Goal: Task Accomplishment & Management: Manage account settings

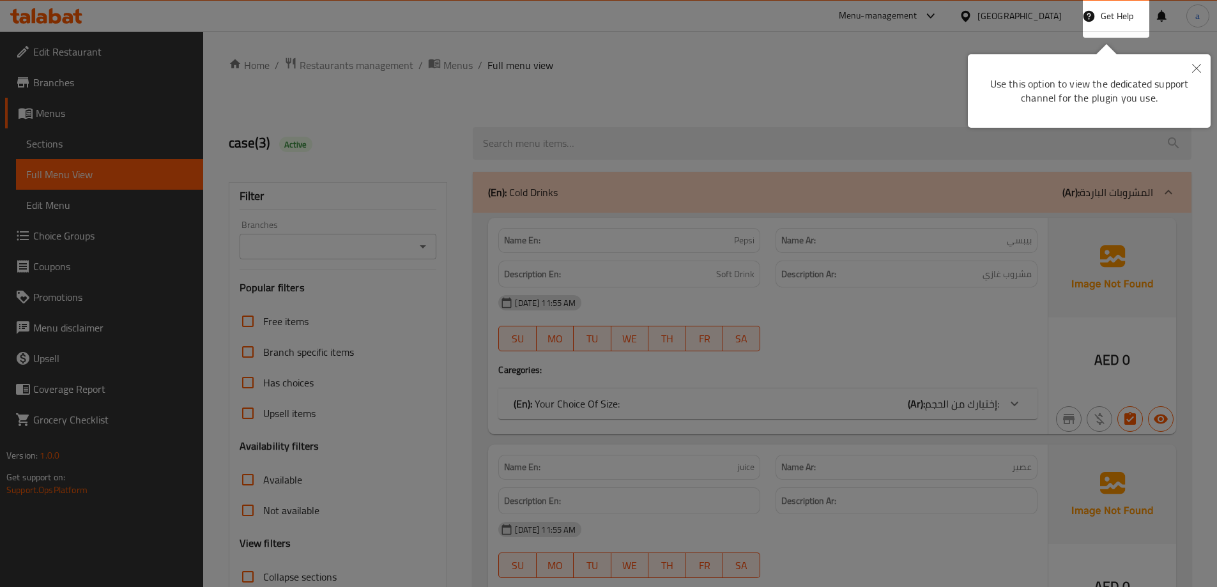
click at [1203, 64] on button "Close" at bounding box center [1197, 68] width 28 height 29
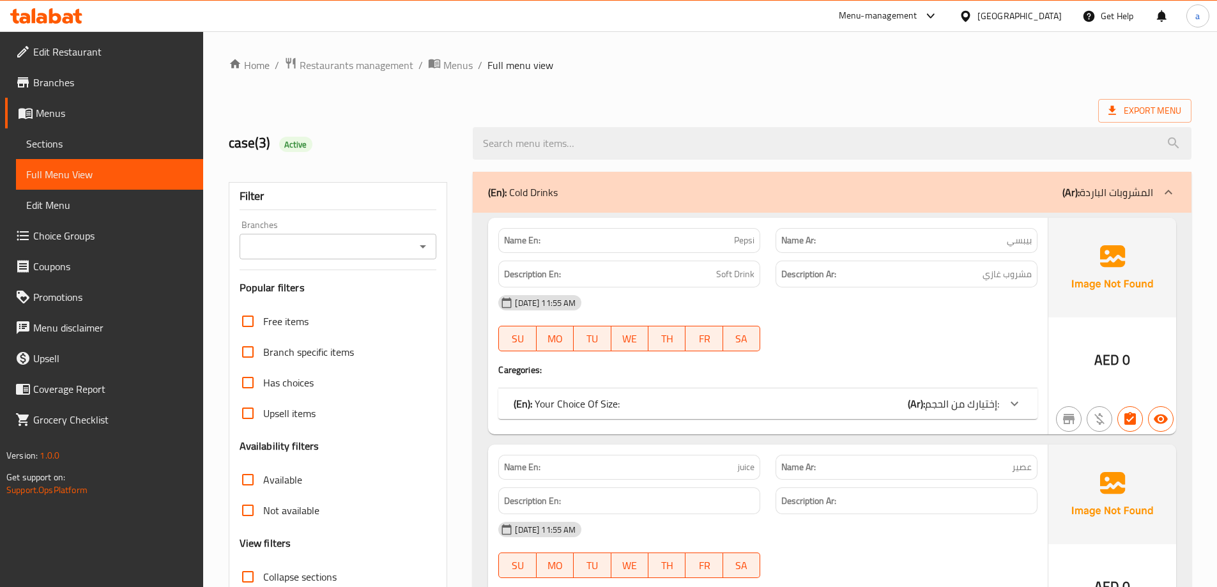
click at [995, 20] on div "[GEOGRAPHIC_DATA]" at bounding box center [1020, 16] width 84 height 14
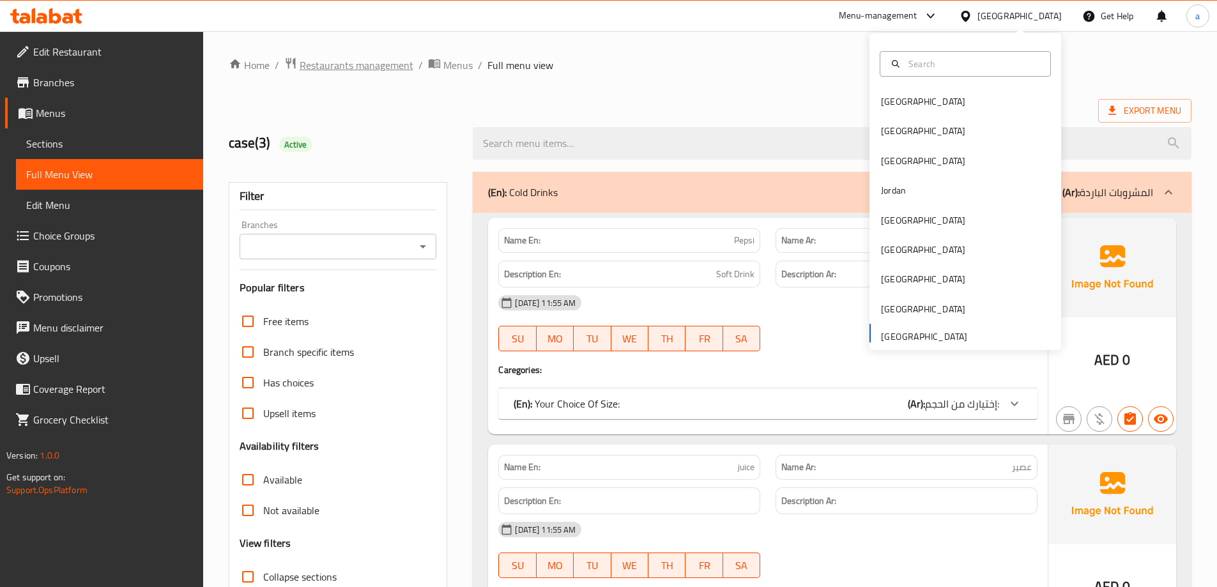
click at [330, 64] on span "Restaurants management" at bounding box center [357, 65] width 114 height 15
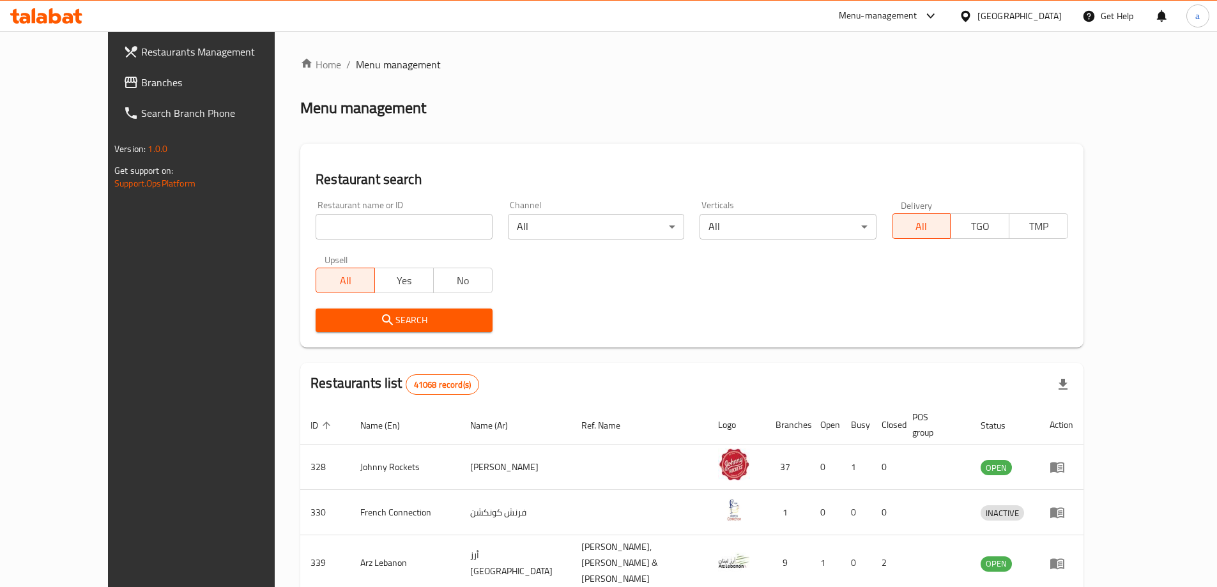
click at [113, 95] on link "Branches" at bounding box center [212, 82] width 198 height 31
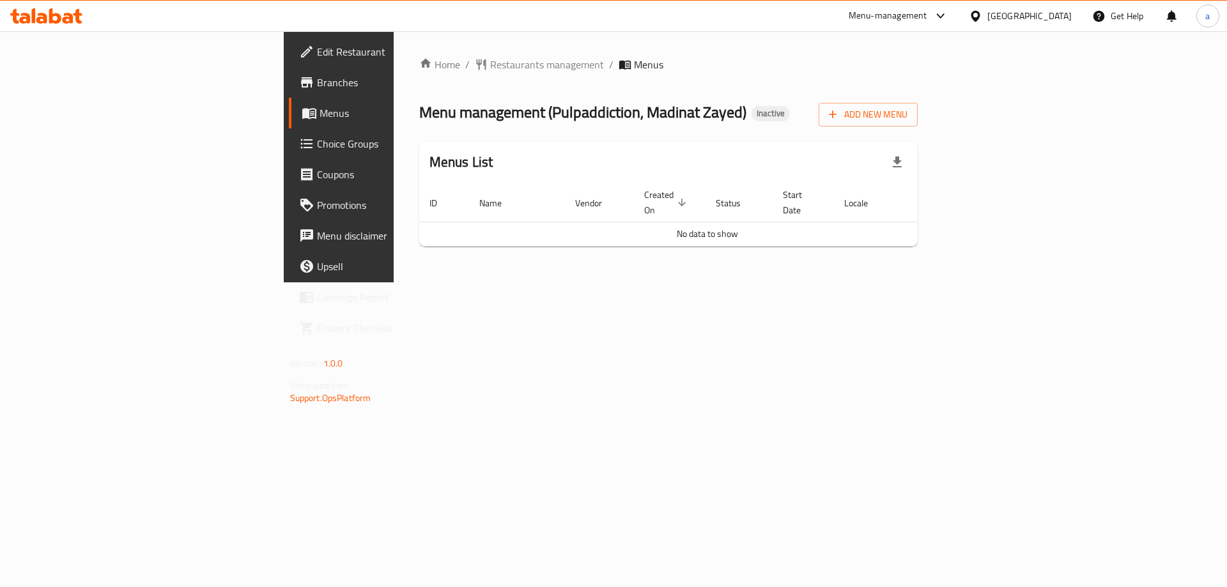
click at [527, 153] on div "Menus List" at bounding box center [668, 163] width 499 height 42
click at [907, 108] on span "Add New Menu" at bounding box center [868, 115] width 79 height 16
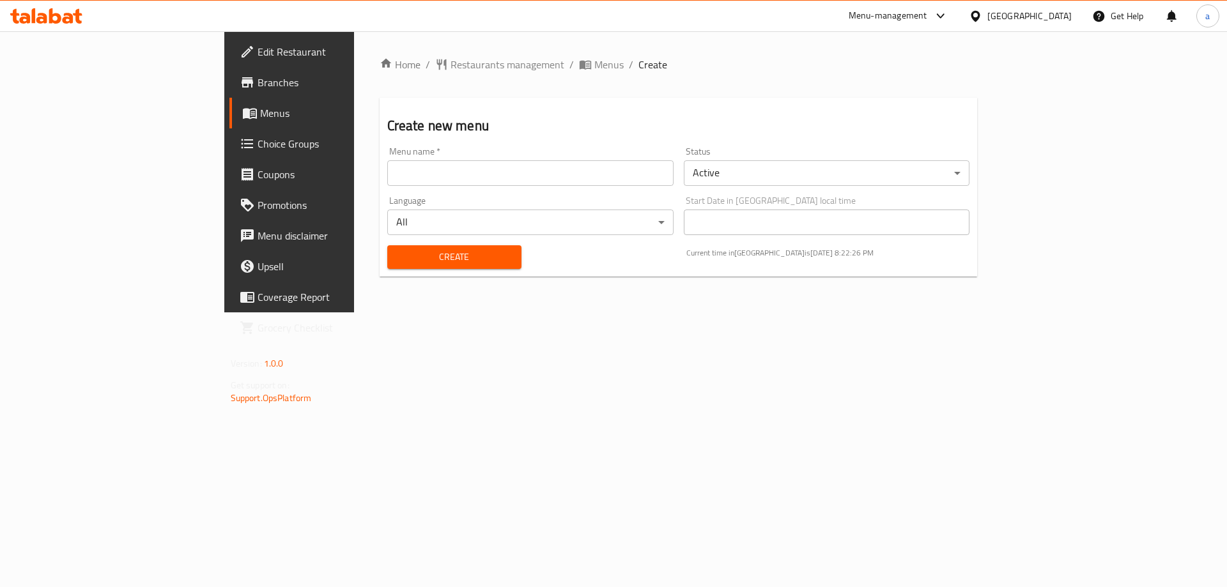
click at [392, 170] on input "text" at bounding box center [530, 173] width 286 height 26
type input "3/9"
click at [387, 245] on button "Create" at bounding box center [454, 257] width 134 height 24
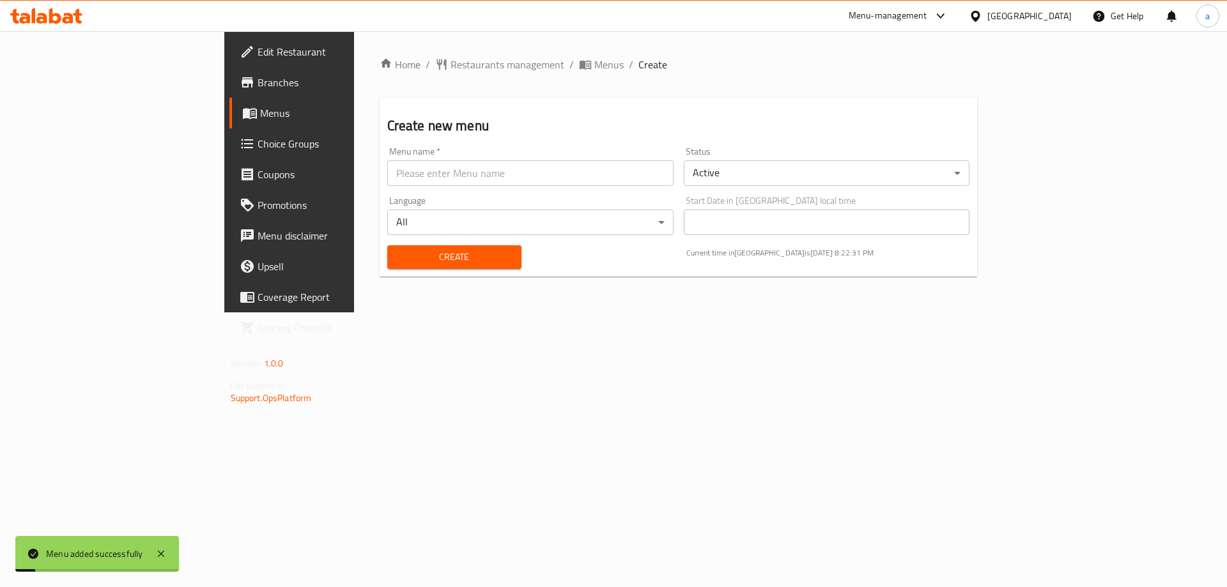
click at [454, 48] on div "Home / Restaurants management / Menus / Create Create new menu Menu name   * Me…" at bounding box center [678, 171] width 649 height 281
click at [594, 58] on span "Menus" at bounding box center [608, 64] width 29 height 15
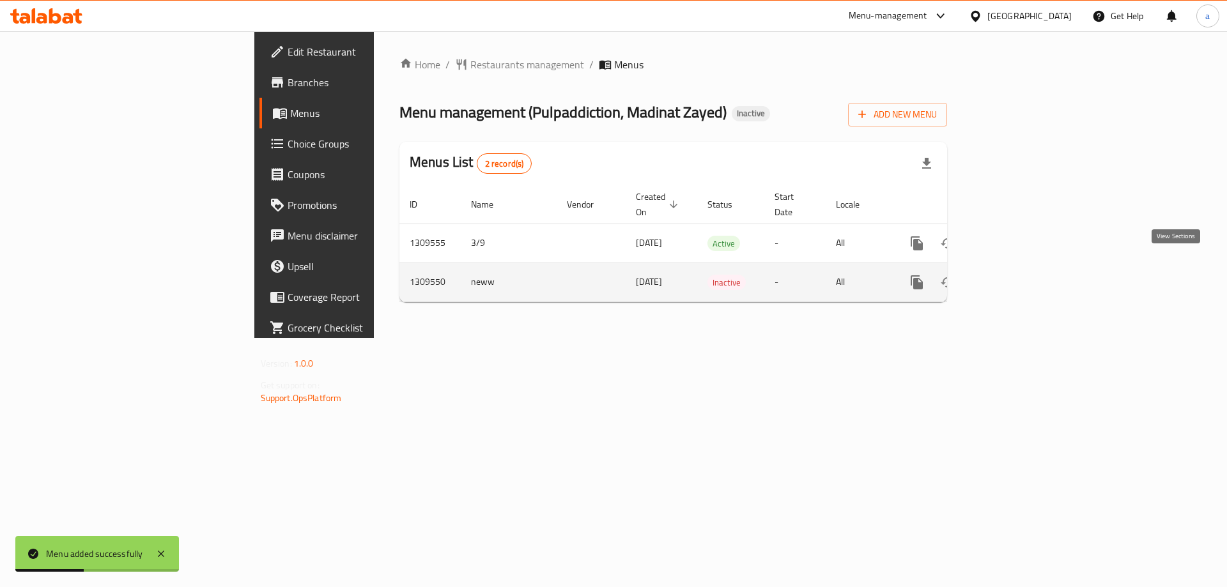
click at [1024, 269] on link "enhanced table" at bounding box center [1008, 282] width 31 height 31
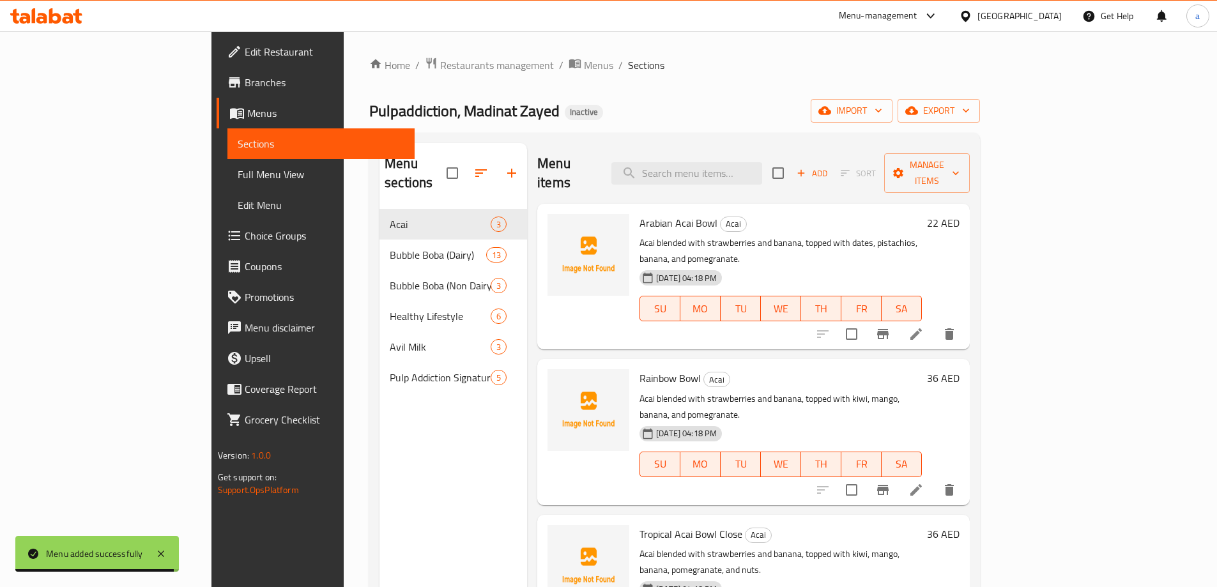
click at [247, 119] on span "Menus" at bounding box center [325, 112] width 157 height 15
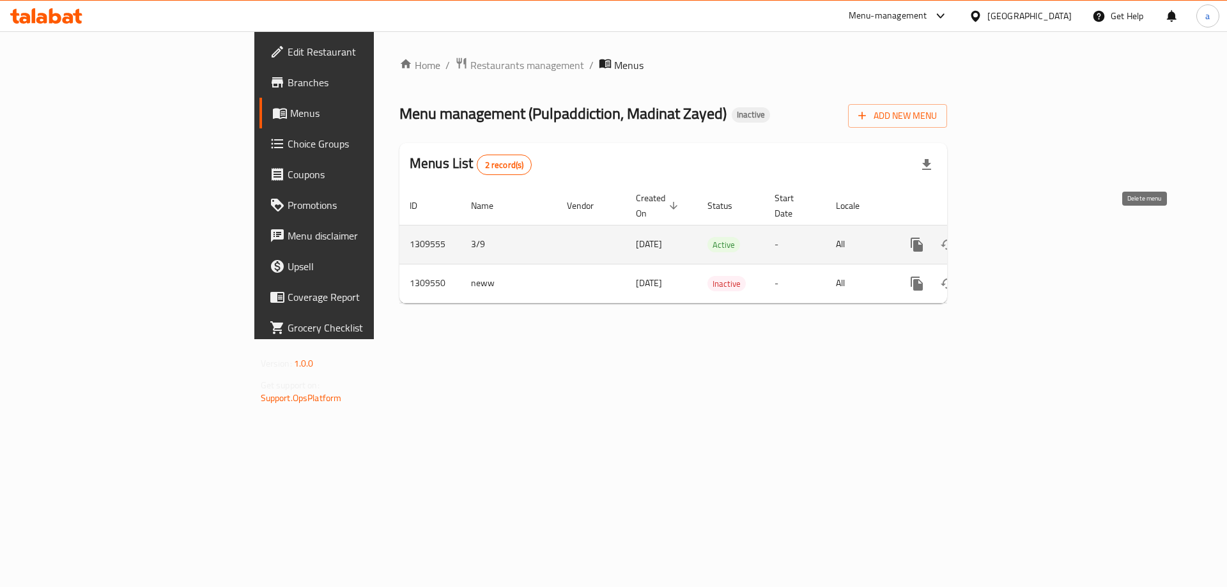
click at [986, 237] on icon "enhanced table" at bounding box center [977, 244] width 15 height 15
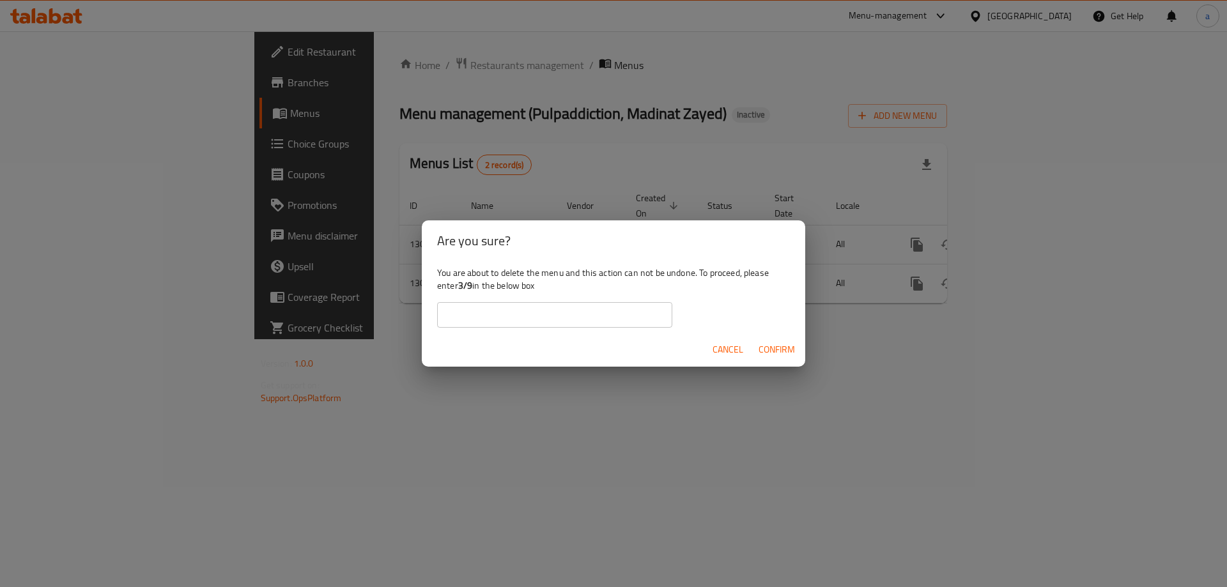
click at [594, 319] on input "text" at bounding box center [554, 315] width 235 height 26
type input "3/9"
click at [777, 347] on span "Confirm" at bounding box center [776, 350] width 36 height 16
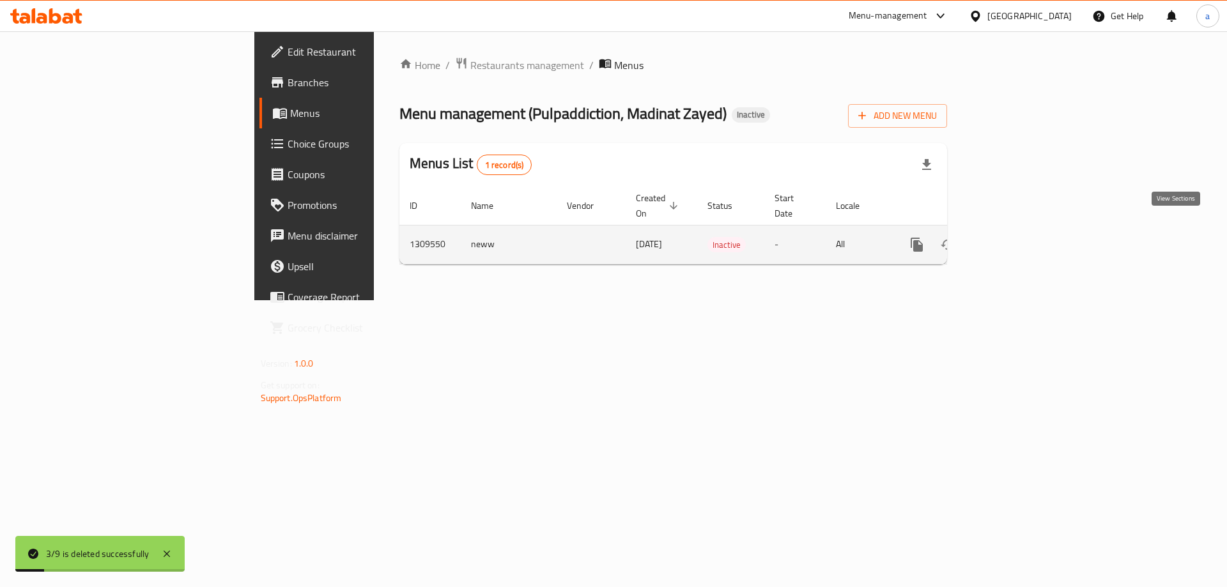
click at [1016, 237] on icon "enhanced table" at bounding box center [1008, 244] width 15 height 15
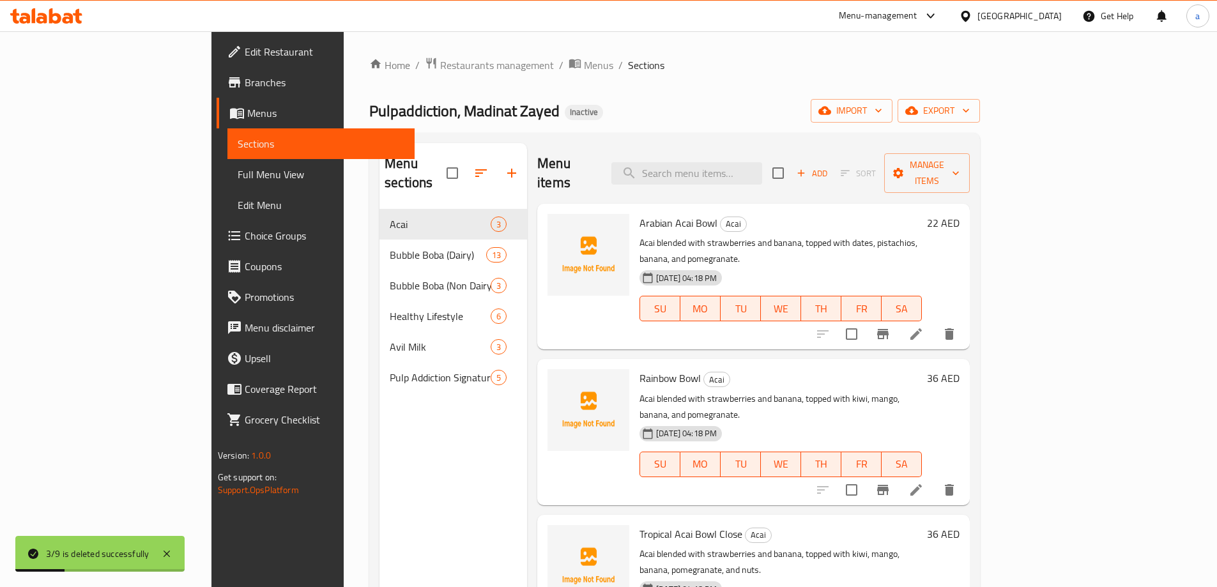
click at [227, 135] on link "Sections" at bounding box center [320, 143] width 187 height 31
click at [584, 73] on span "Menus" at bounding box center [598, 65] width 29 height 15
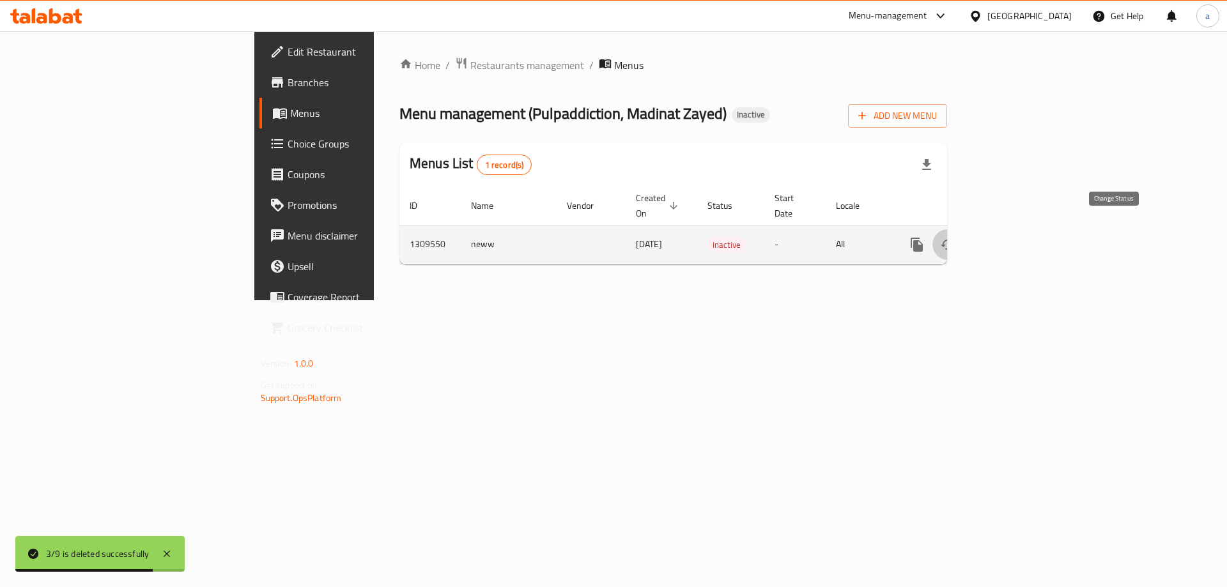
click at [955, 237] on icon "enhanced table" at bounding box center [947, 244] width 15 height 15
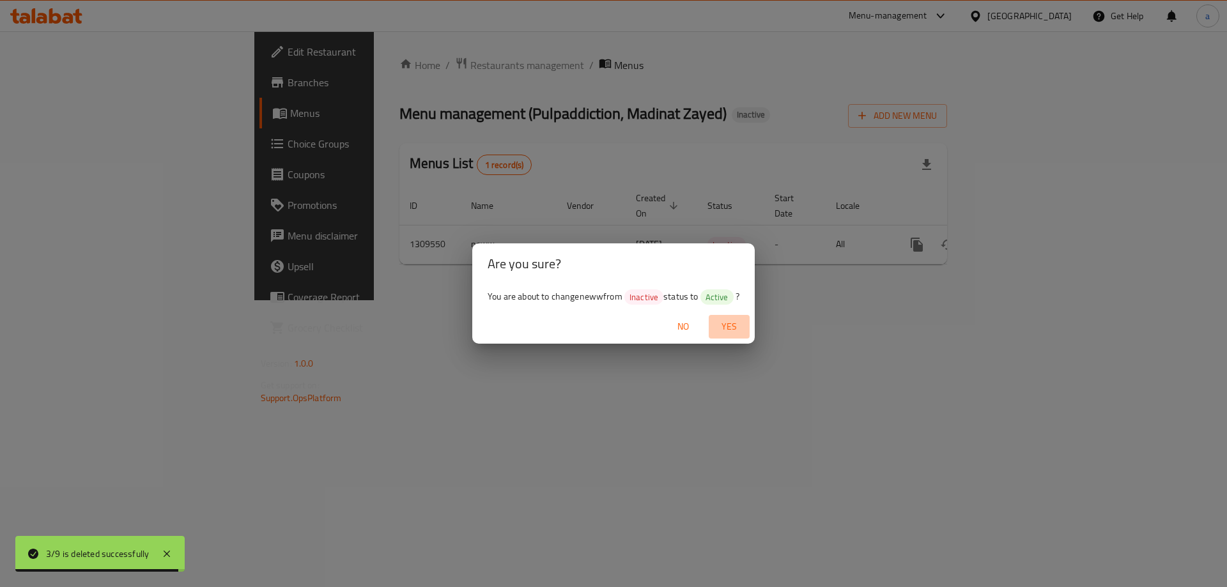
click at [728, 319] on span "Yes" at bounding box center [729, 327] width 31 height 16
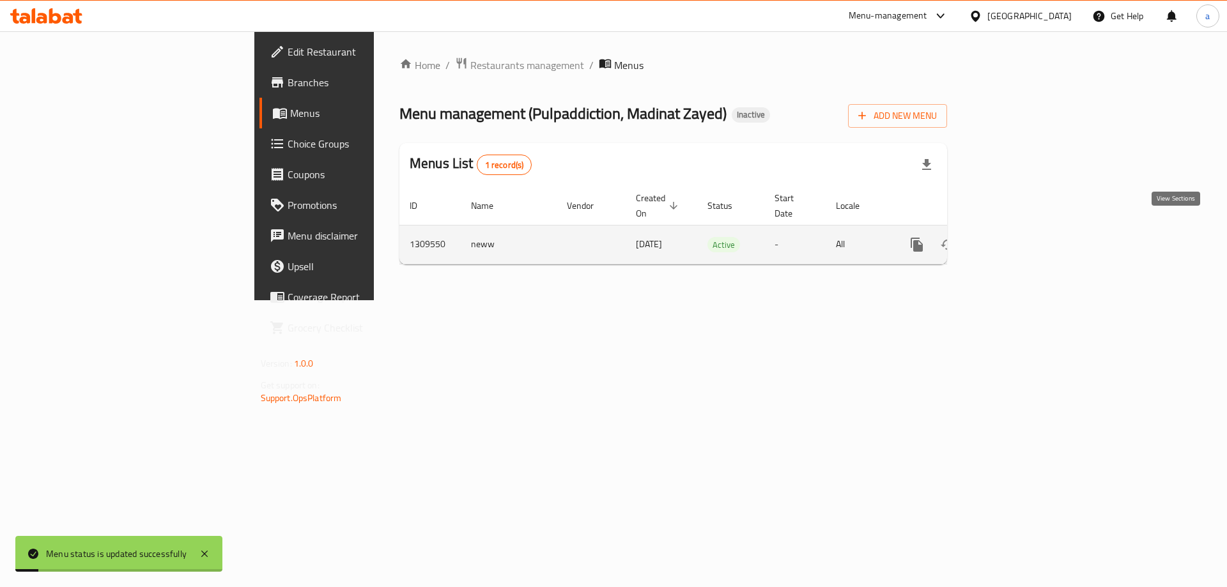
click at [1016, 237] on icon "enhanced table" at bounding box center [1008, 244] width 15 height 15
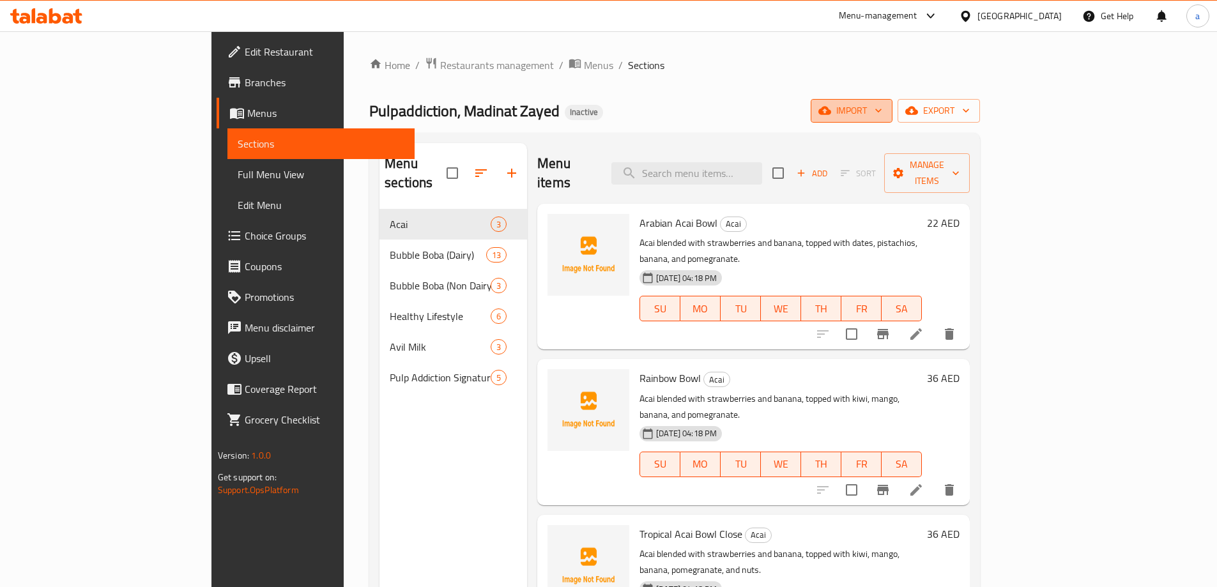
click at [893, 109] on button "import" at bounding box center [852, 111] width 82 height 24
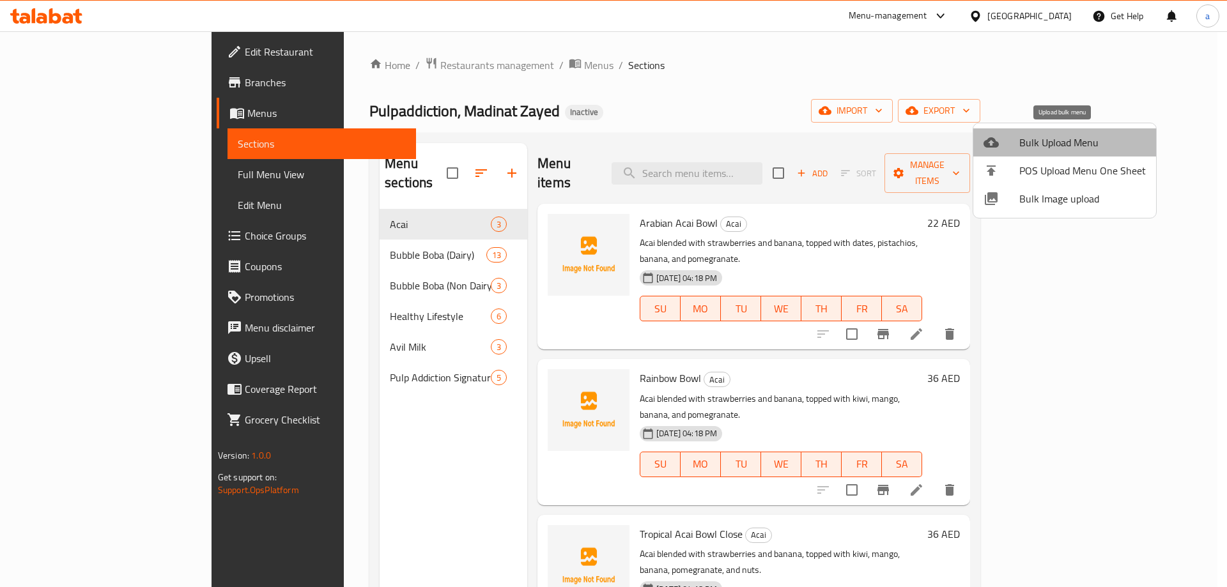
click at [1091, 140] on span "Bulk Upload Menu" at bounding box center [1082, 142] width 127 height 15
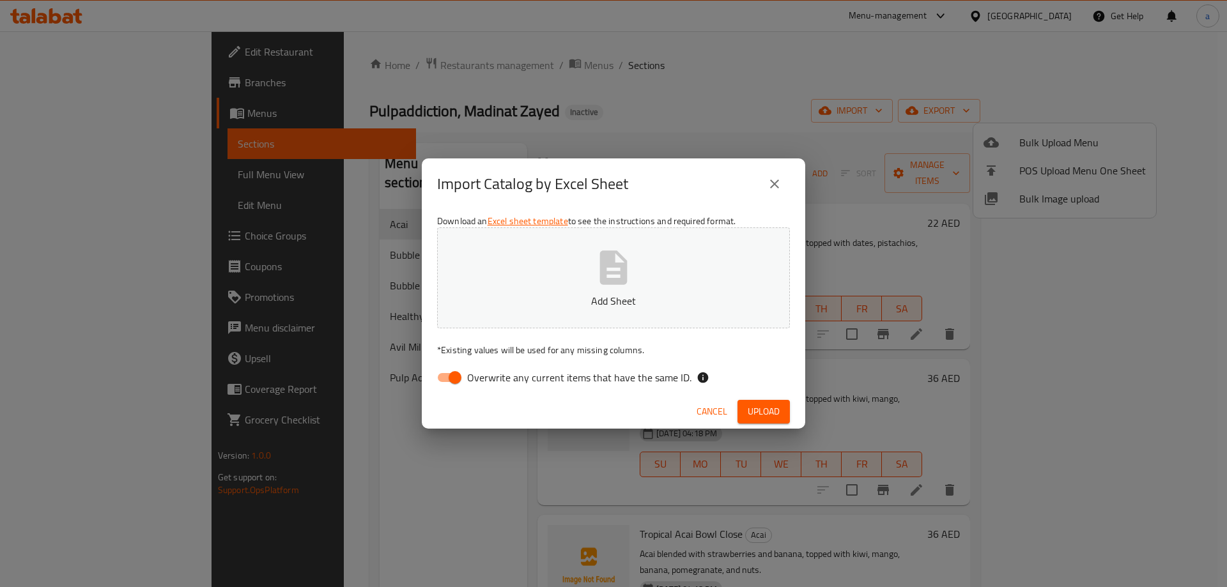
click at [620, 288] on button "Add Sheet" at bounding box center [613, 277] width 353 height 101
click at [457, 380] on input "Overwrite any current items that have the same ID." at bounding box center [454, 377] width 73 height 24
checkbox input "false"
click at [762, 410] on span "Upload" at bounding box center [764, 412] width 32 height 16
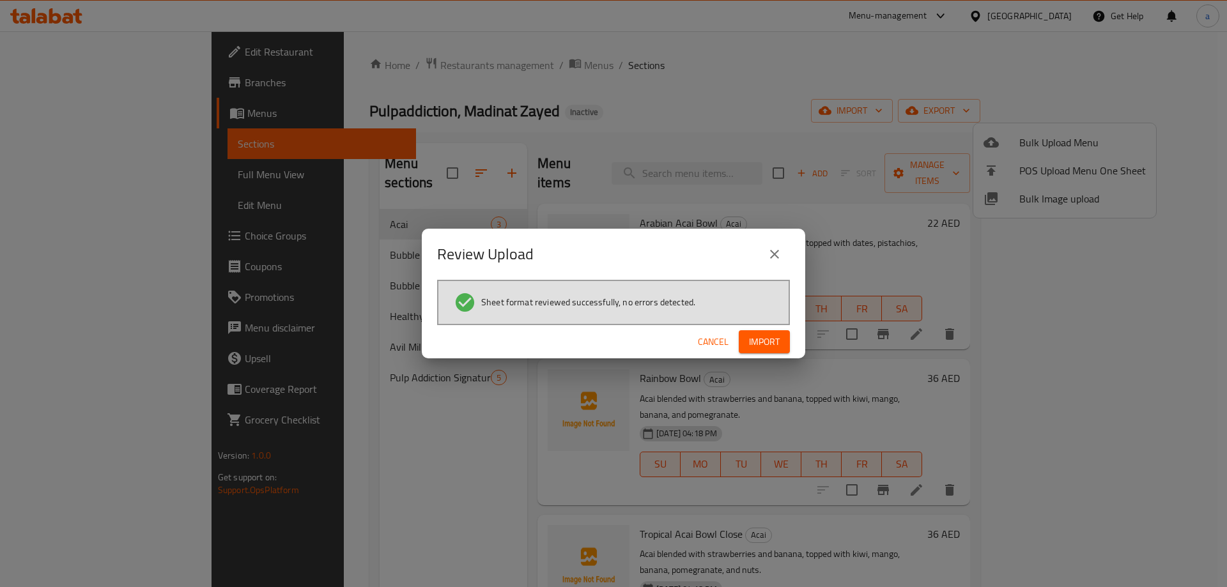
click at [794, 343] on div "Cancel Import" at bounding box center [613, 342] width 383 height 34
click at [788, 343] on button "Import" at bounding box center [764, 342] width 51 height 24
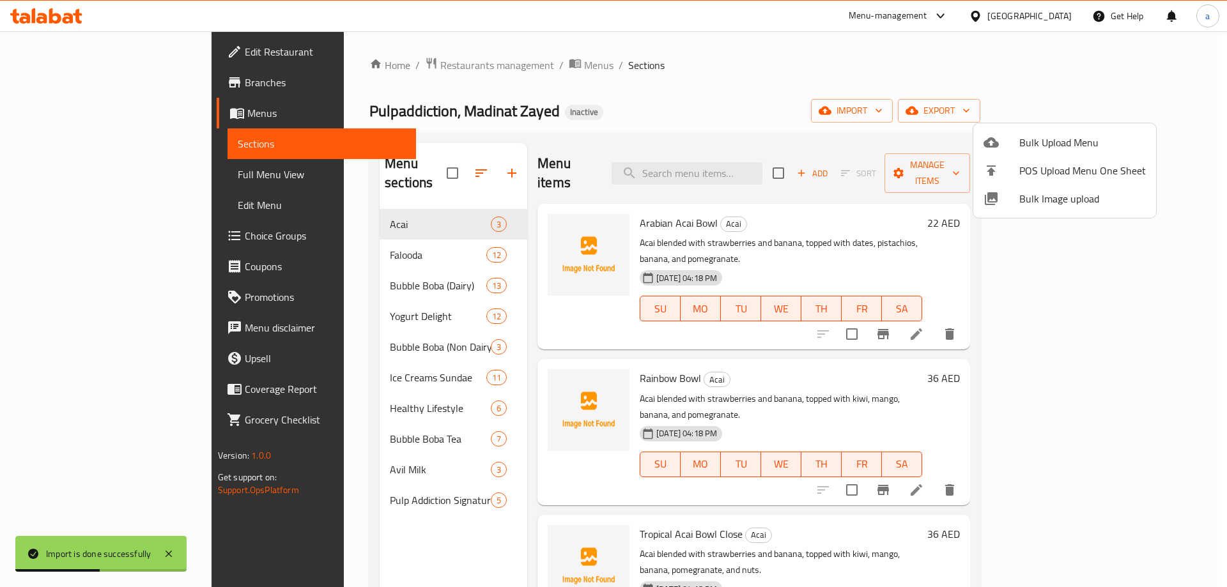
click at [93, 177] on div at bounding box center [613, 293] width 1227 height 587
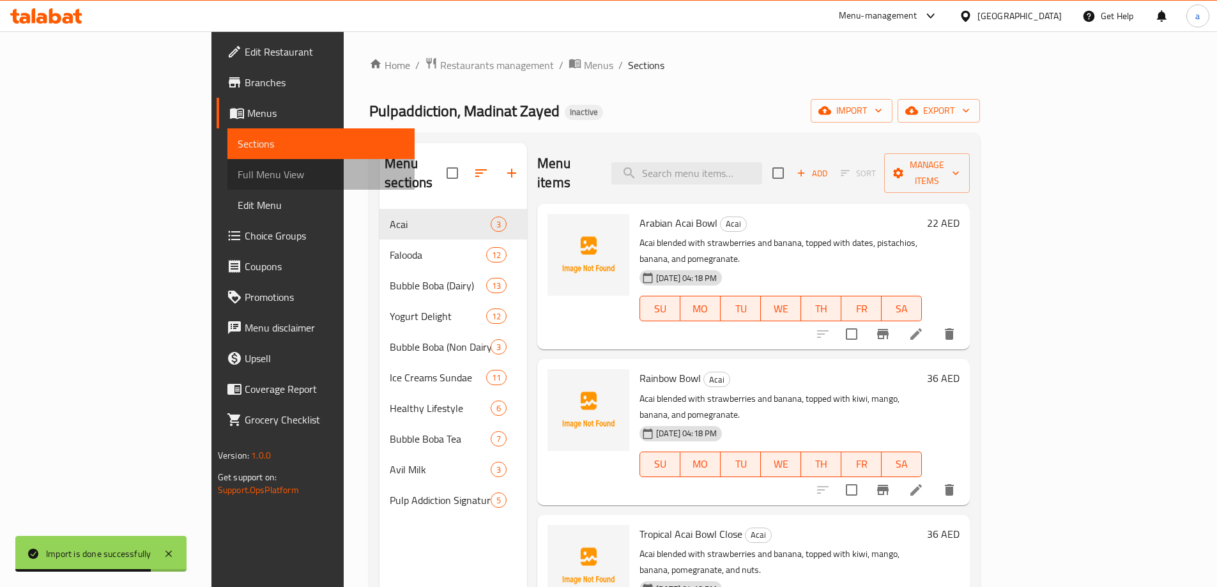
click at [238, 177] on span "Full Menu View" at bounding box center [321, 174] width 167 height 15
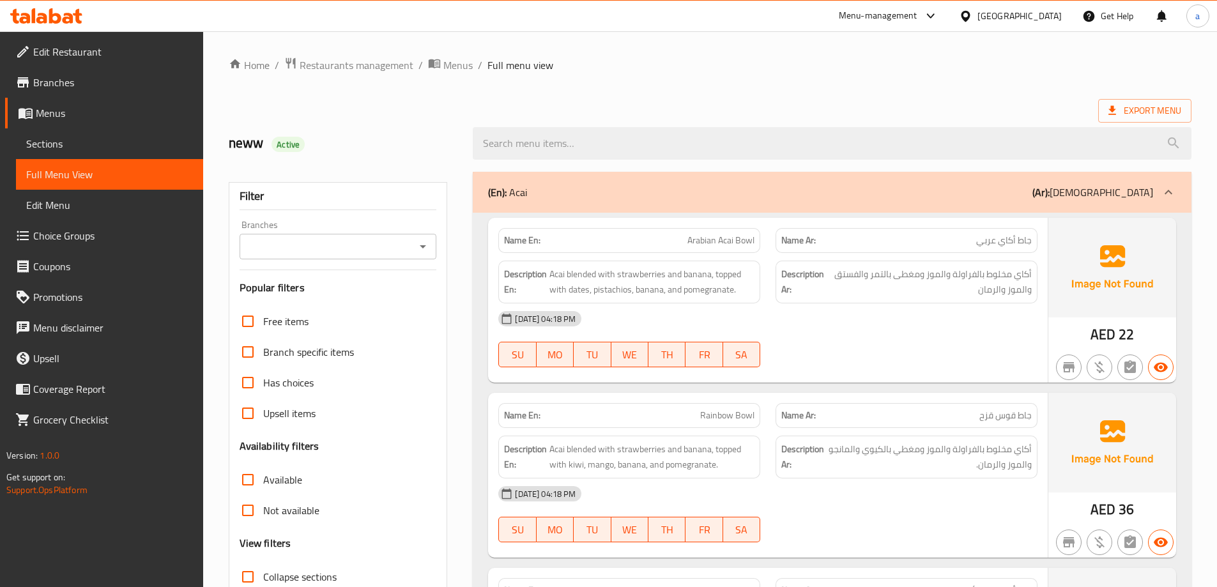
click at [751, 196] on div "(En): Acai (Ar): أساي" at bounding box center [820, 192] width 665 height 15
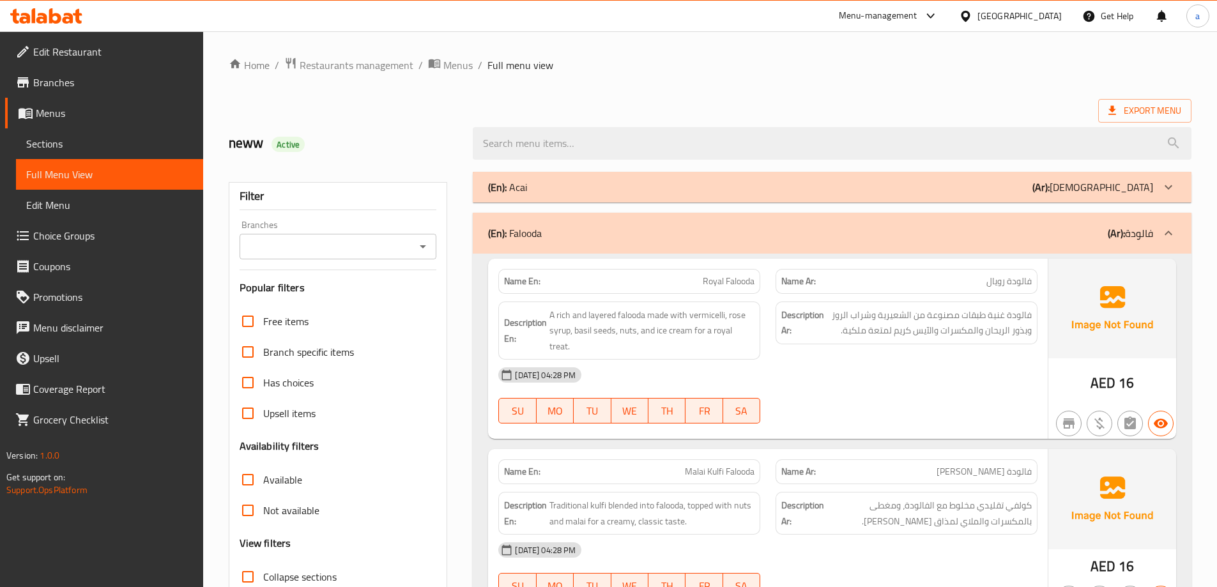
click at [705, 233] on div "(En): Falooda (Ar): فالودة" at bounding box center [820, 233] width 665 height 15
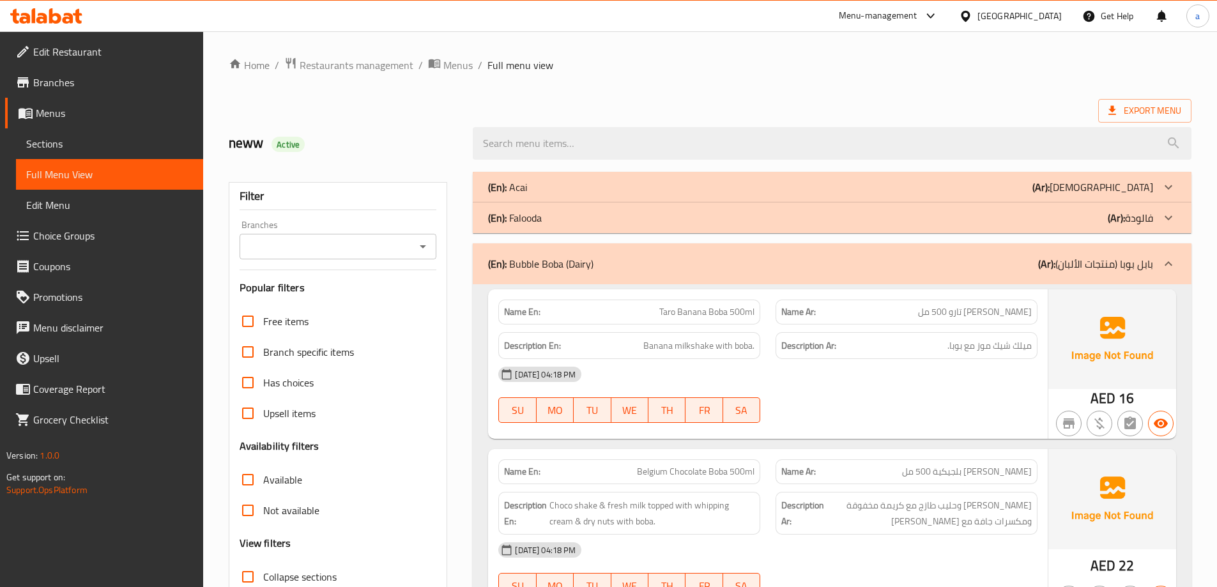
click at [658, 257] on div "(En): Bubble Boba (Dairy) (Ar): بابل بوبا (منتجات الألبان)" at bounding box center [820, 263] width 665 height 15
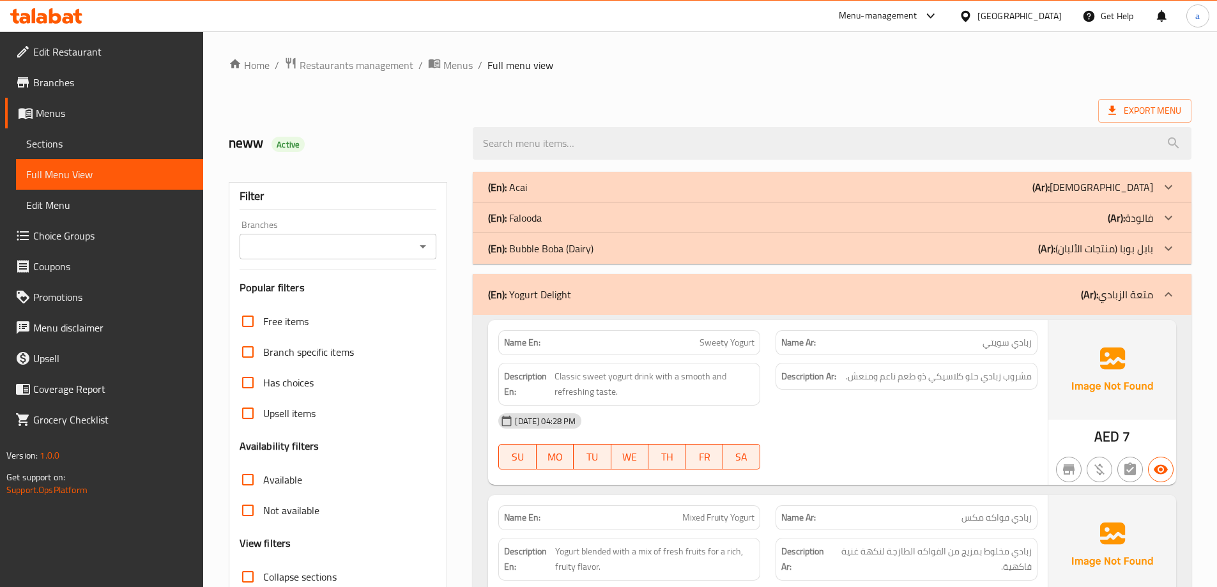
scroll to position [192, 0]
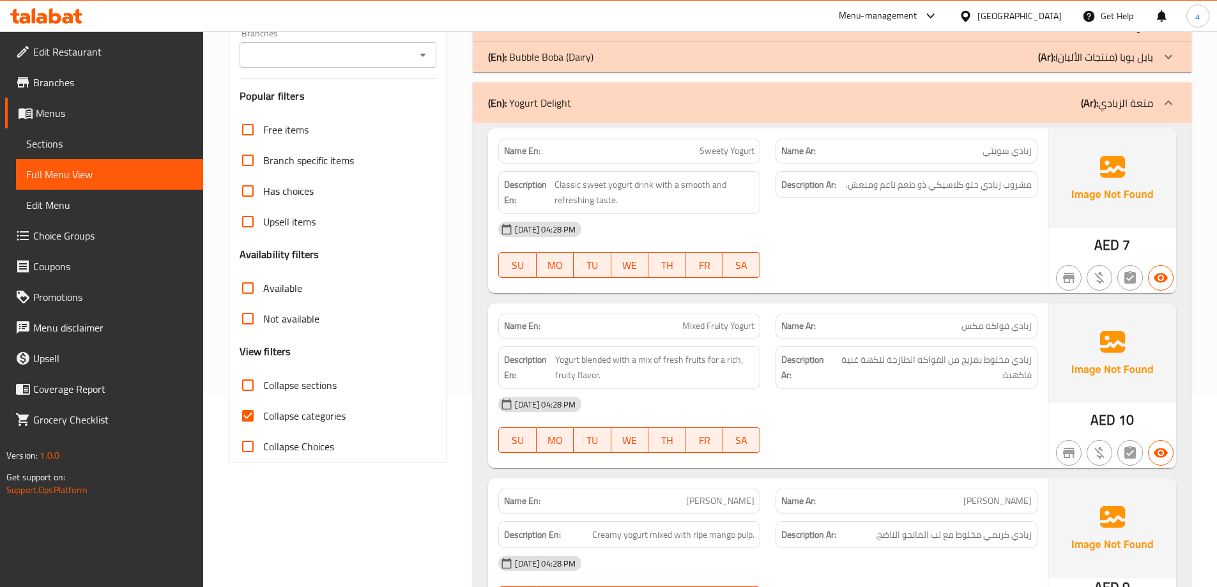
click at [293, 418] on span "Collapse categories" at bounding box center [304, 415] width 82 height 15
click at [263, 418] on input "Collapse categories" at bounding box center [248, 416] width 31 height 31
checkbox input "false"
click at [285, 395] on label "Collapse sections" at bounding box center [285, 385] width 104 height 31
click at [263, 395] on input "Collapse sections" at bounding box center [248, 385] width 31 height 31
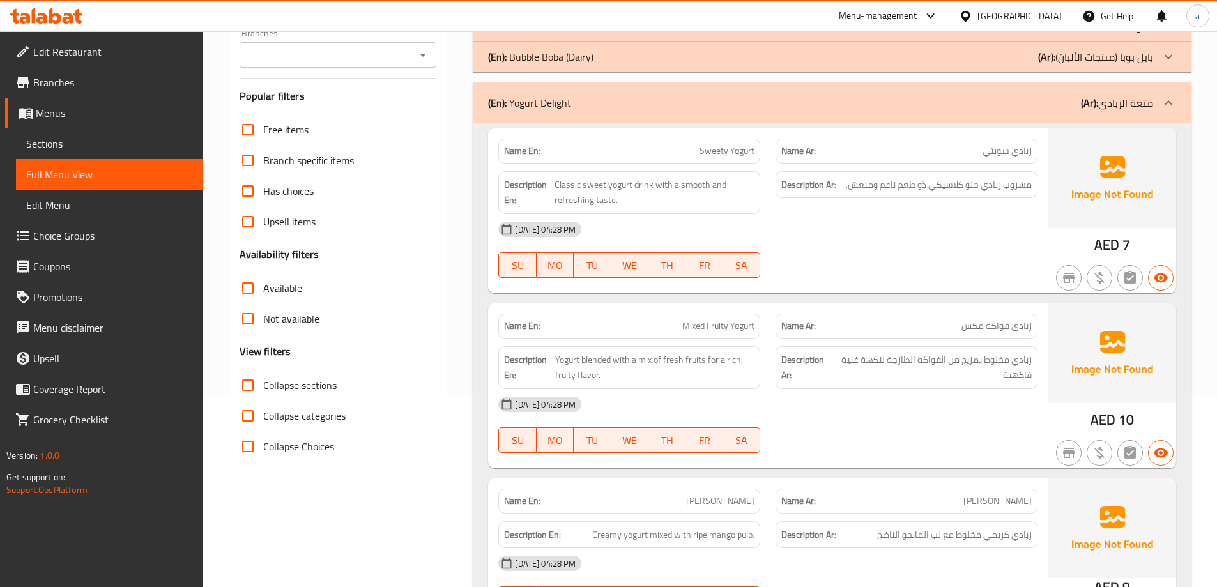
checkbox input "true"
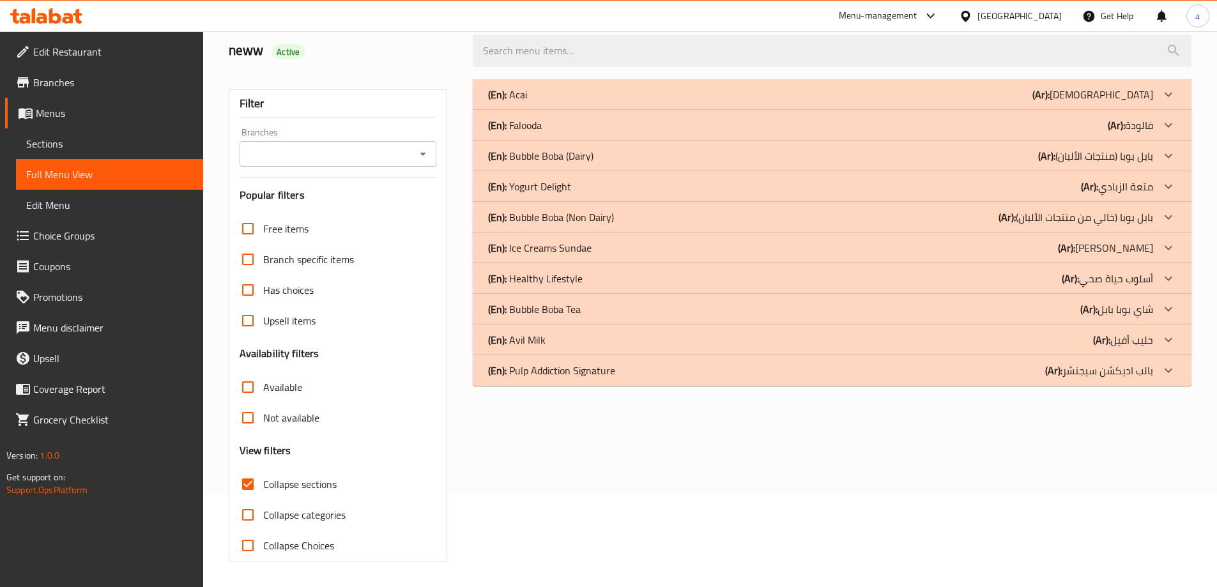
scroll to position [93, 0]
click at [569, 102] on div "(En): Falooda (Ar): فالودة" at bounding box center [820, 94] width 665 height 15
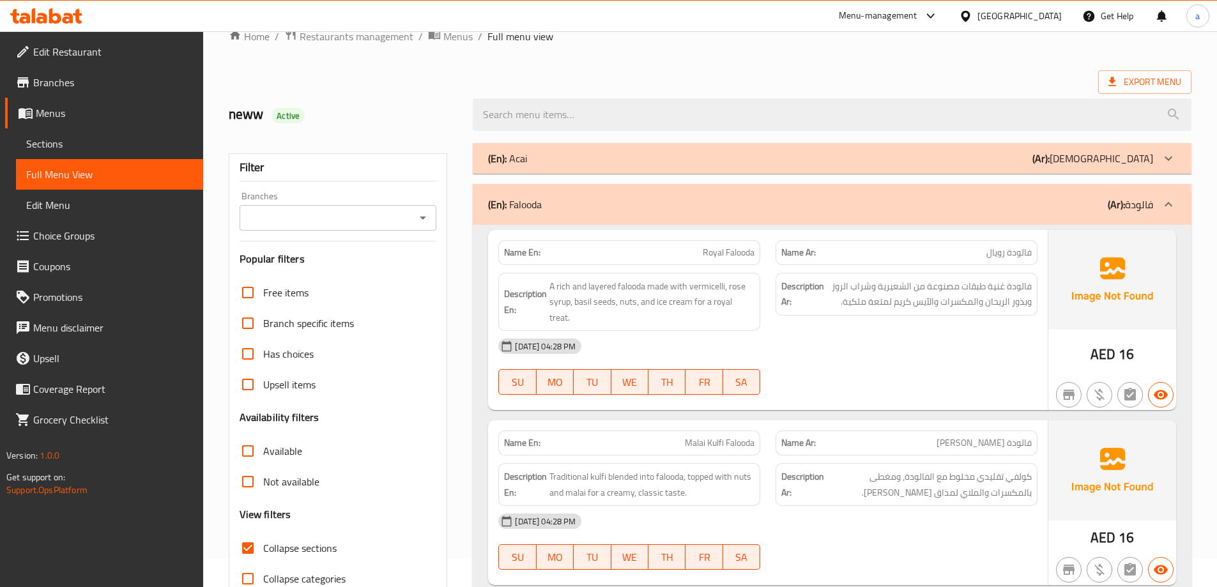
scroll to position [0, 0]
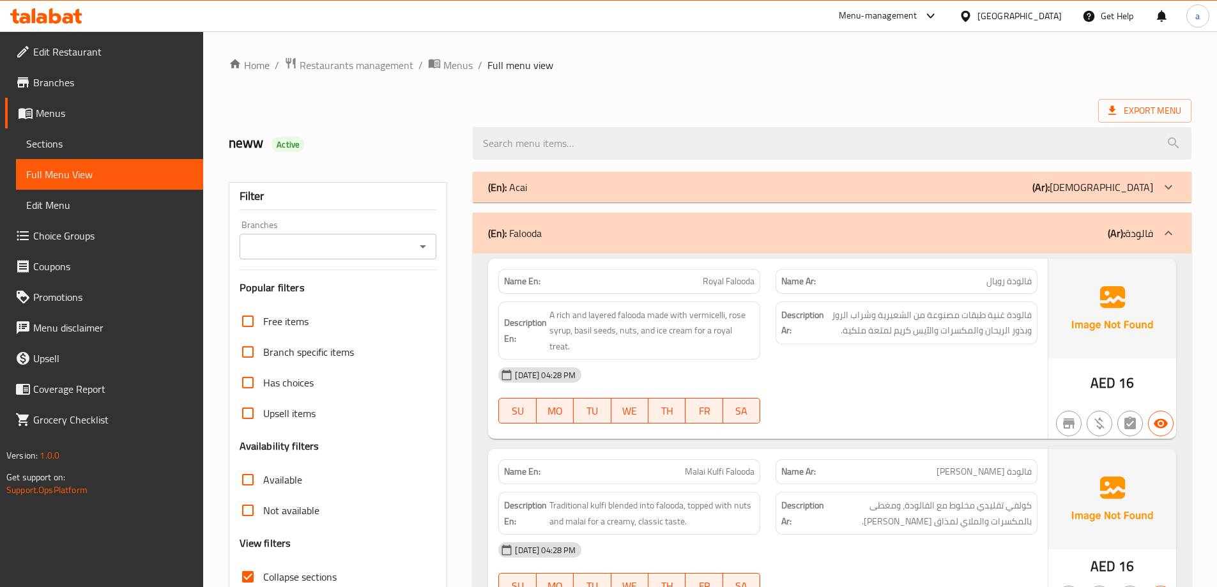
click at [983, 240] on div "(En): Falooda (Ar): فالودة" at bounding box center [820, 233] width 665 height 15
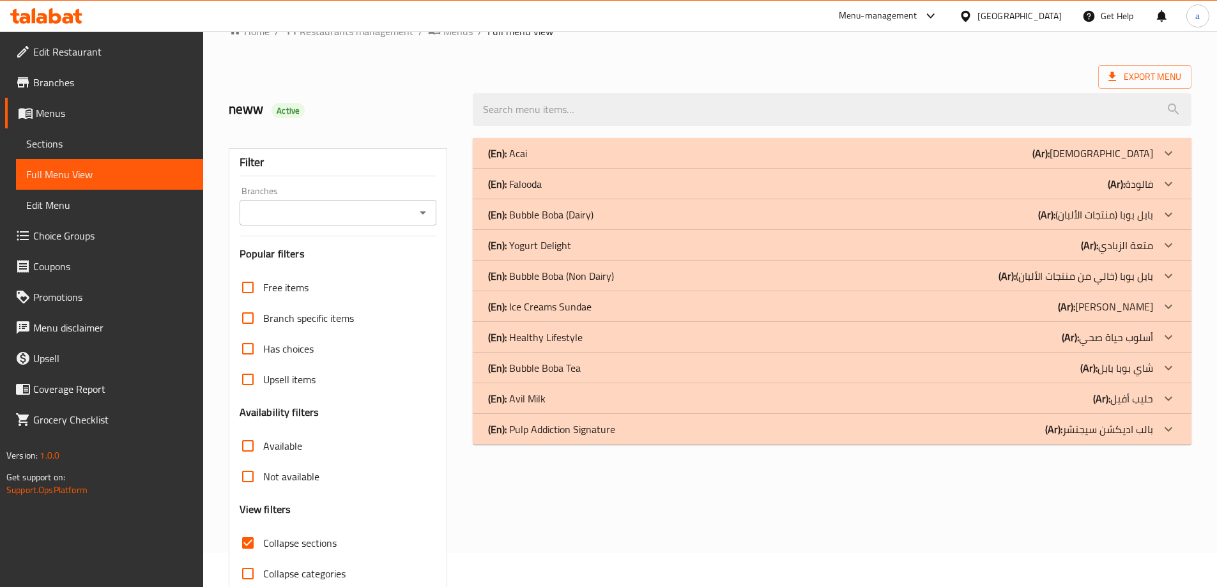
scroll to position [64, 0]
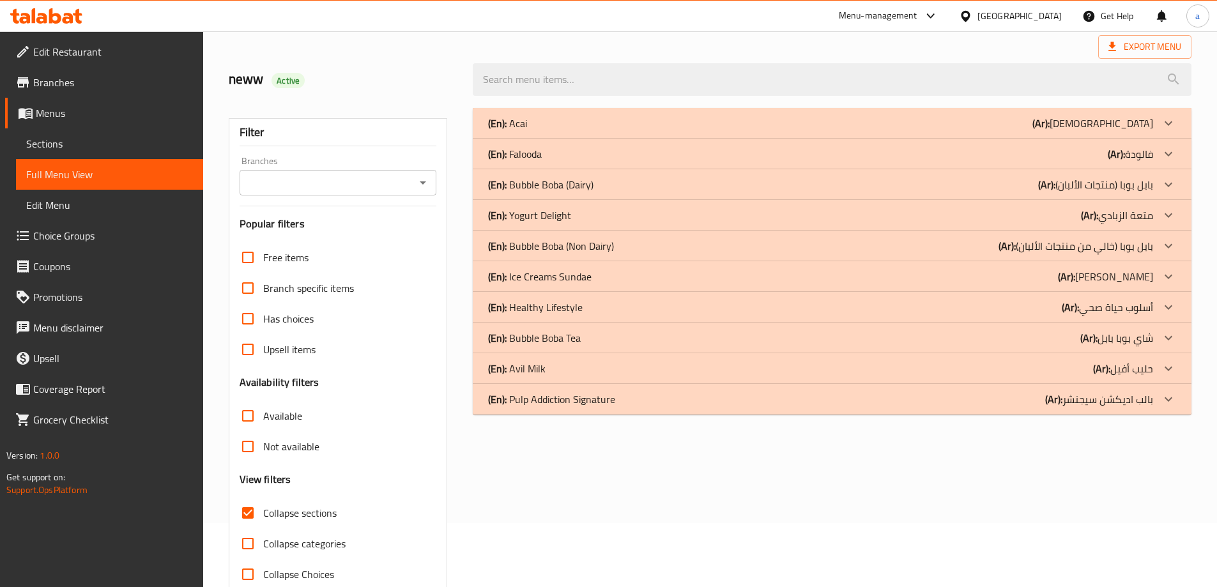
click at [627, 131] on div "(En): Yogurt Delight (Ar): متعة الزبادي" at bounding box center [820, 123] width 665 height 15
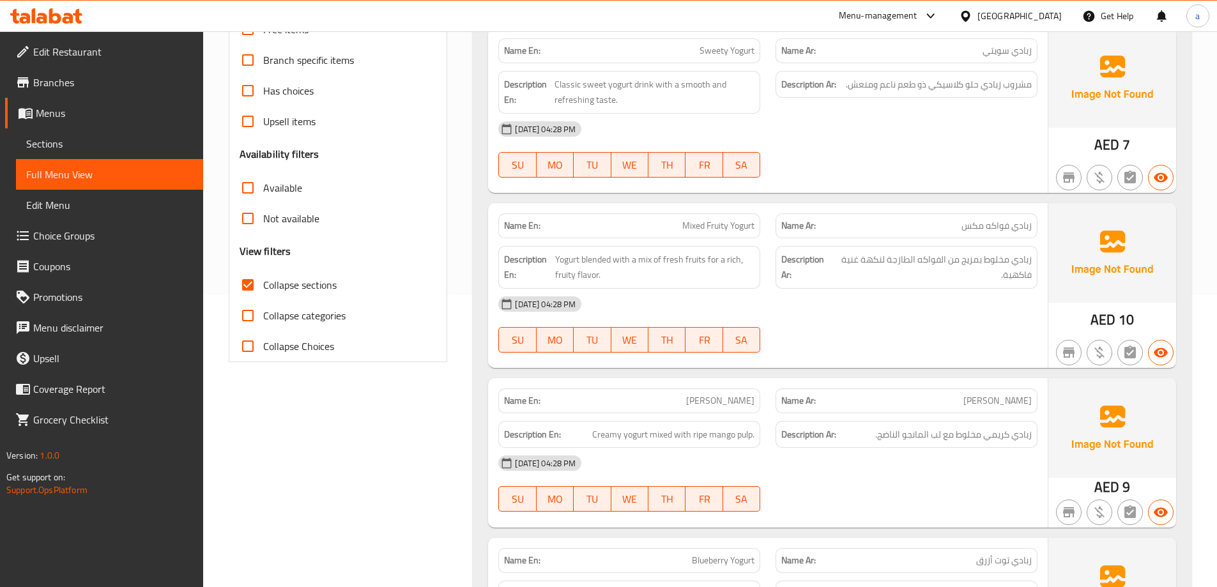
scroll to position [319, 0]
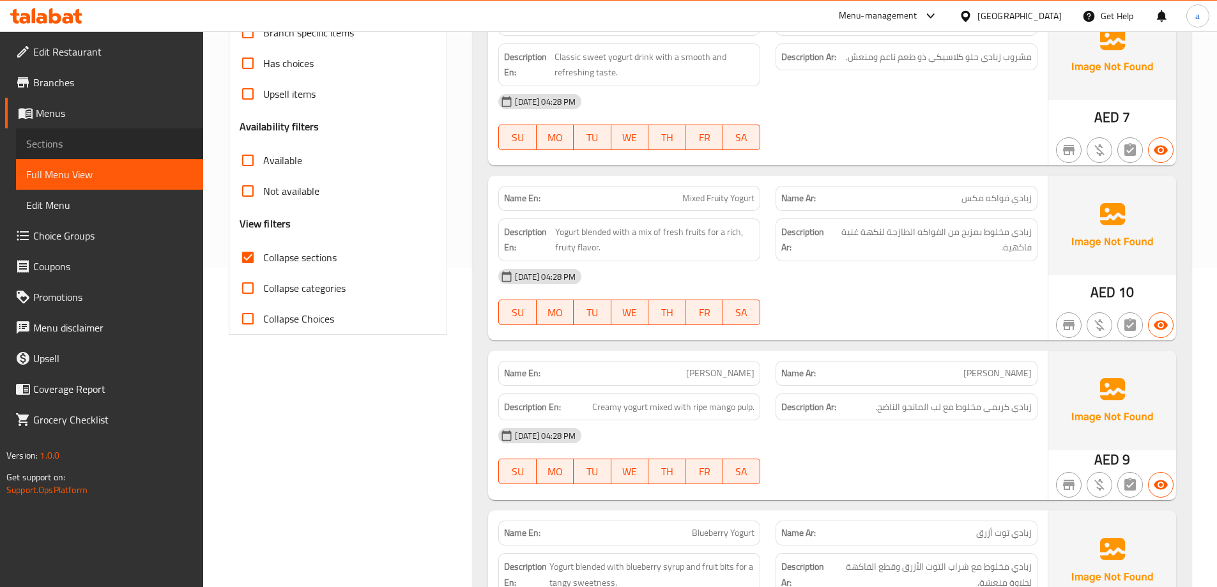
click at [62, 146] on span "Sections" at bounding box center [109, 143] width 167 height 15
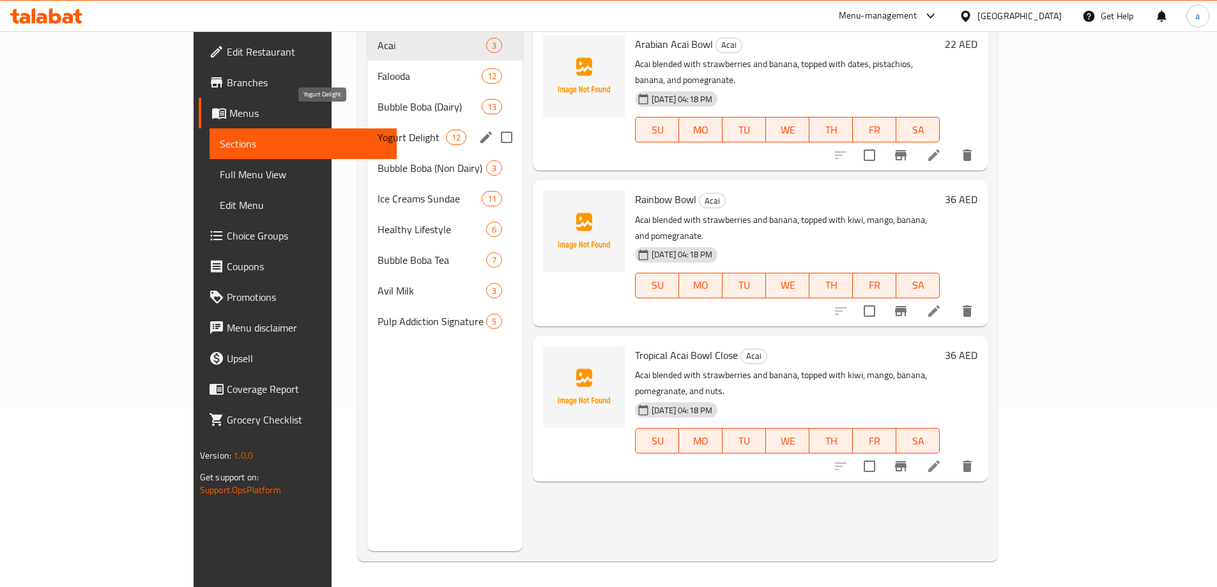
click at [378, 130] on span "Yogurt Delight" at bounding box center [412, 137] width 68 height 15
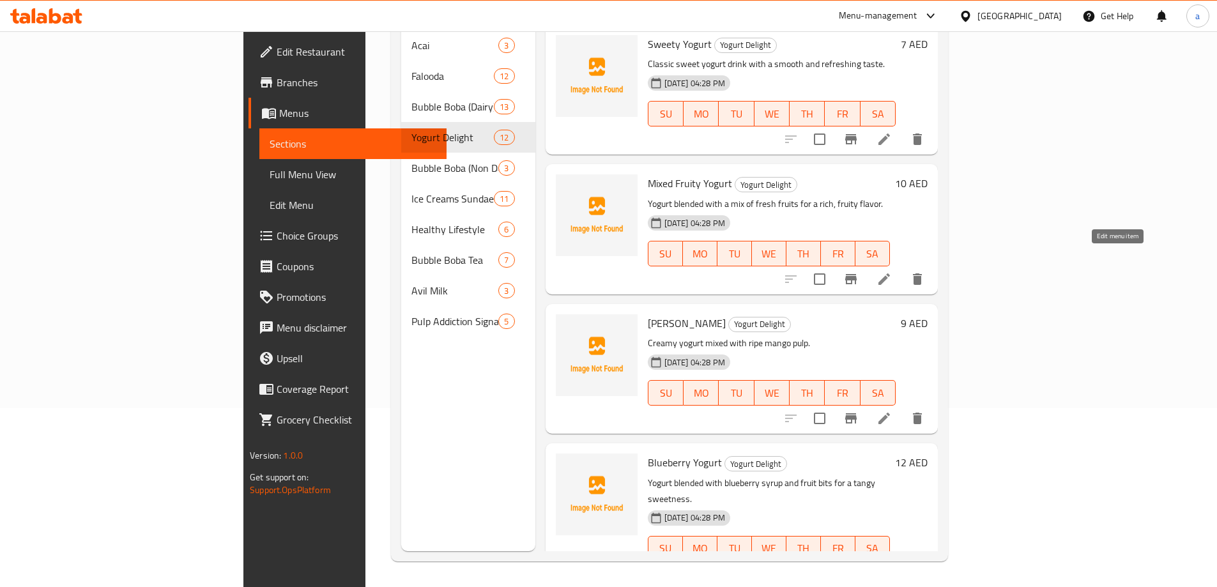
click at [892, 272] on icon at bounding box center [884, 279] width 15 height 15
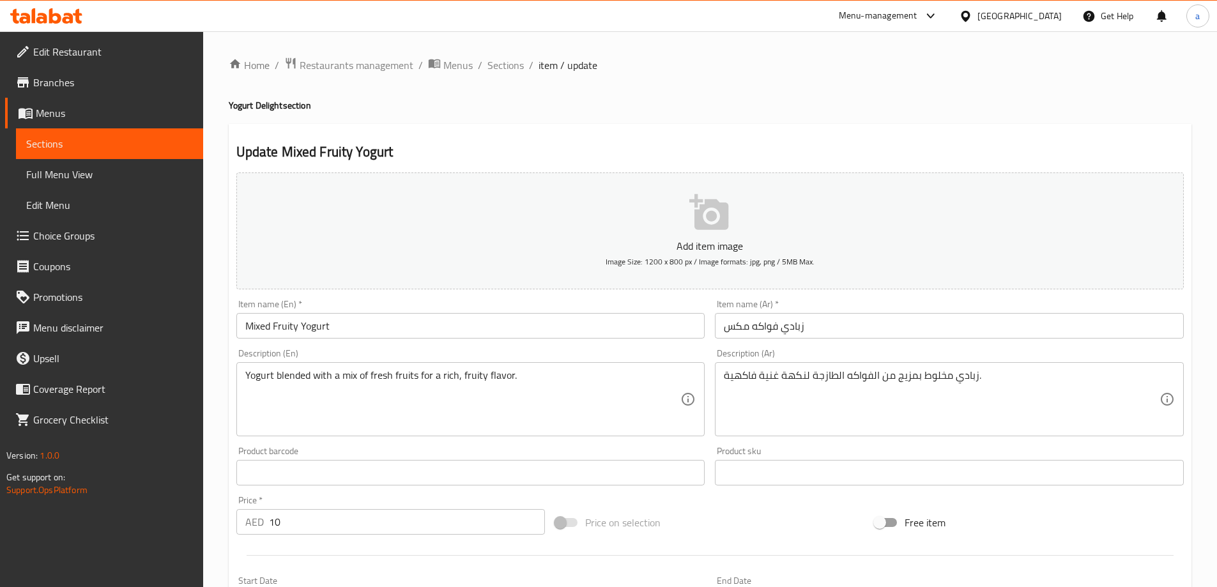
click at [768, 329] on input "زبادي فواكه مكس" at bounding box center [949, 326] width 469 height 26
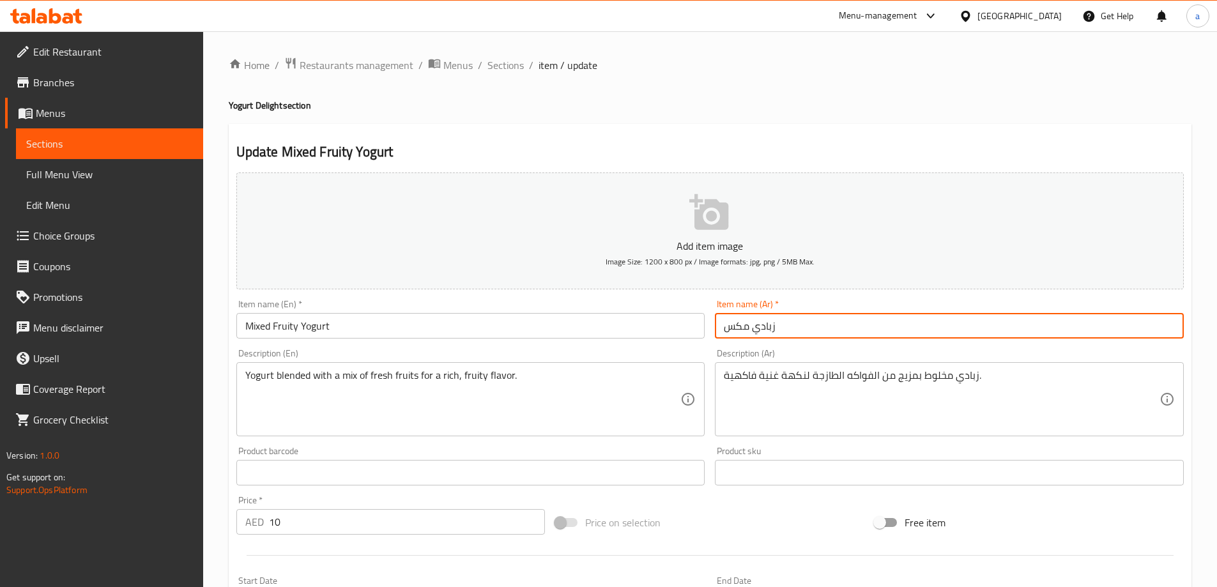
paste input "فاكهي"
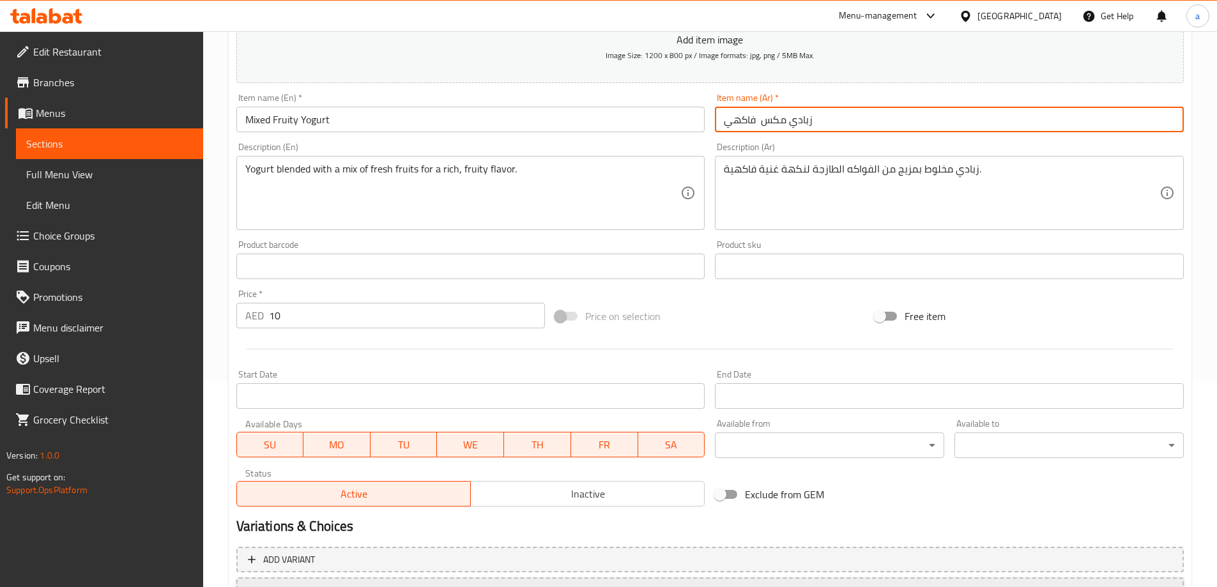
scroll to position [316, 0]
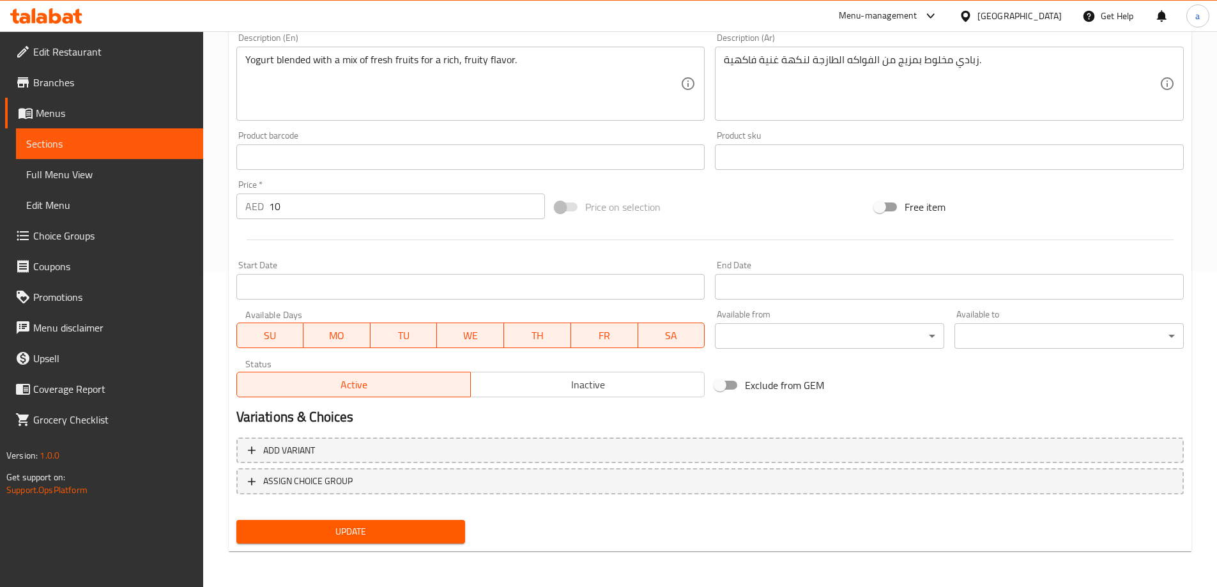
type input "زبادي مكس فاكهي"
click at [390, 532] on span "Update" at bounding box center [351, 532] width 209 height 16
click at [121, 165] on link "Full Menu View" at bounding box center [109, 174] width 187 height 31
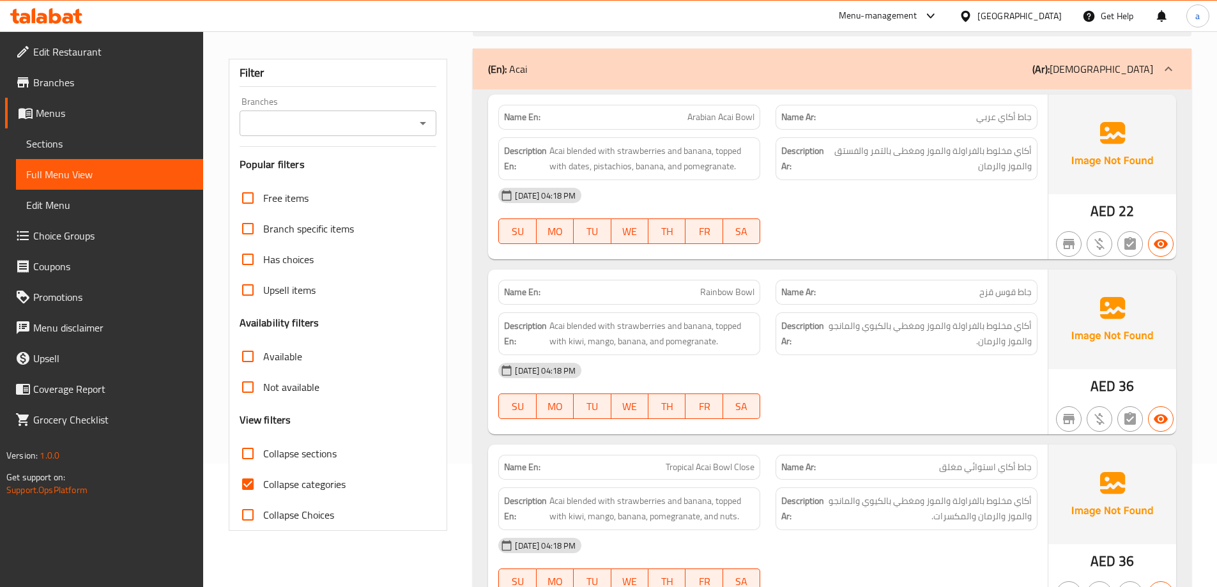
scroll to position [256, 0]
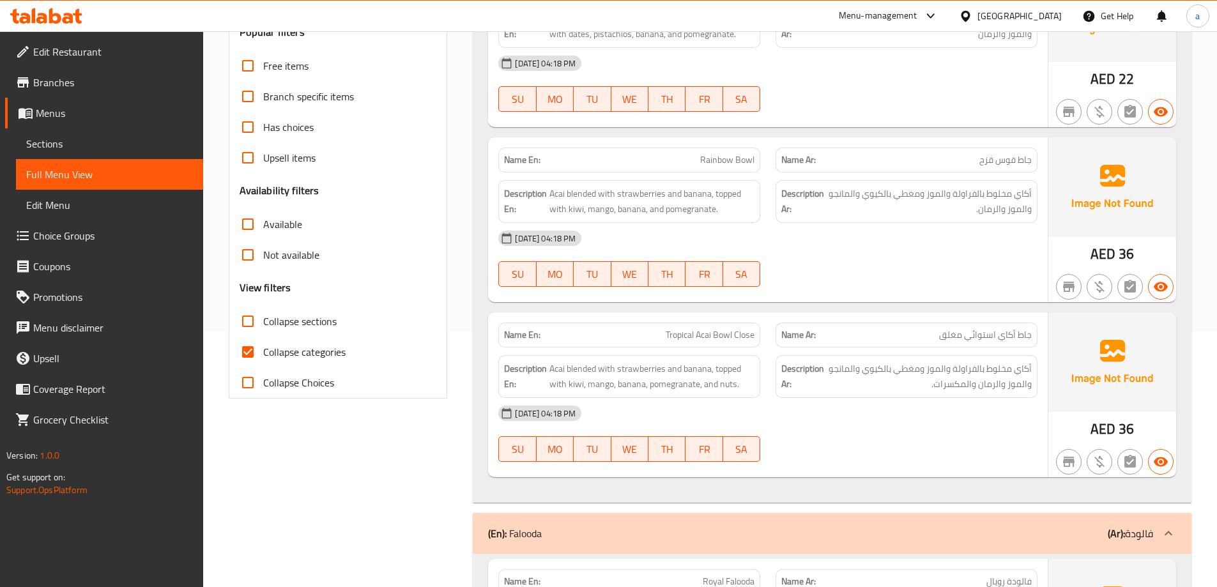
click at [245, 322] on input "Collapse sections" at bounding box center [248, 321] width 31 height 31
checkbox input "true"
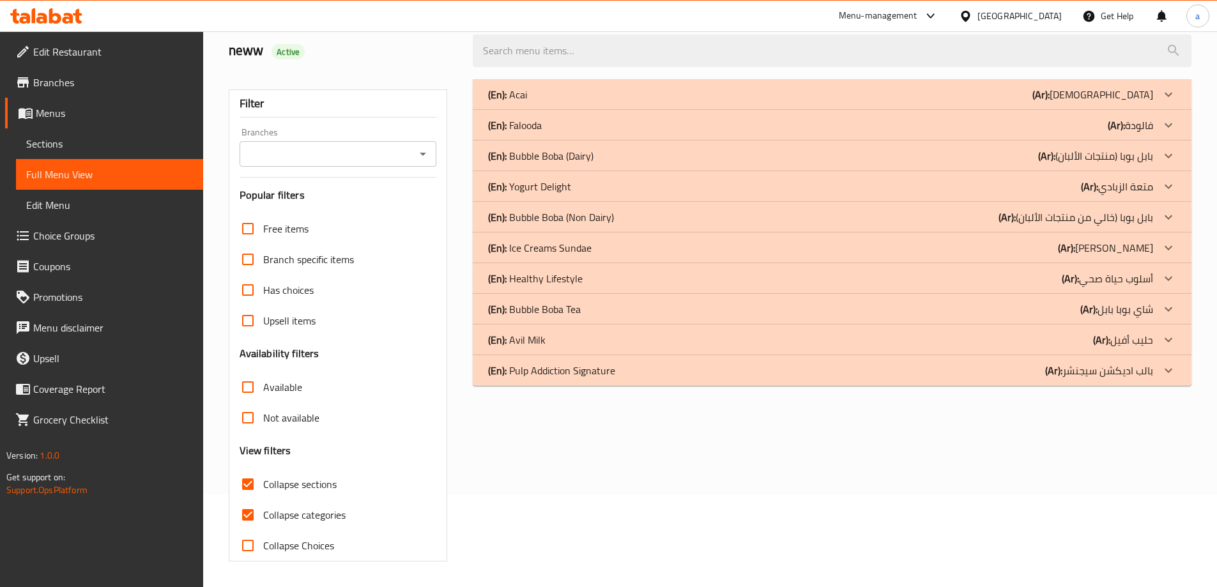
click at [249, 500] on input "Collapse categories" at bounding box center [248, 515] width 31 height 31
checkbox input "false"
click at [868, 110] on div "(En): Yogurt Delight (Ar): متعة الزبادي" at bounding box center [832, 94] width 719 height 31
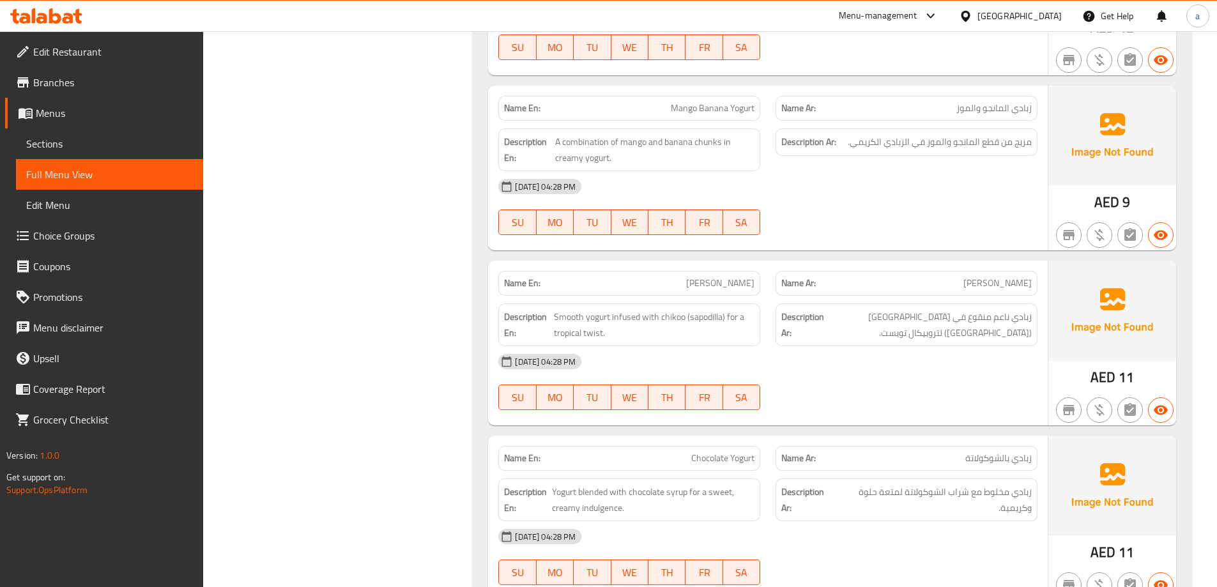
scroll to position [923, 0]
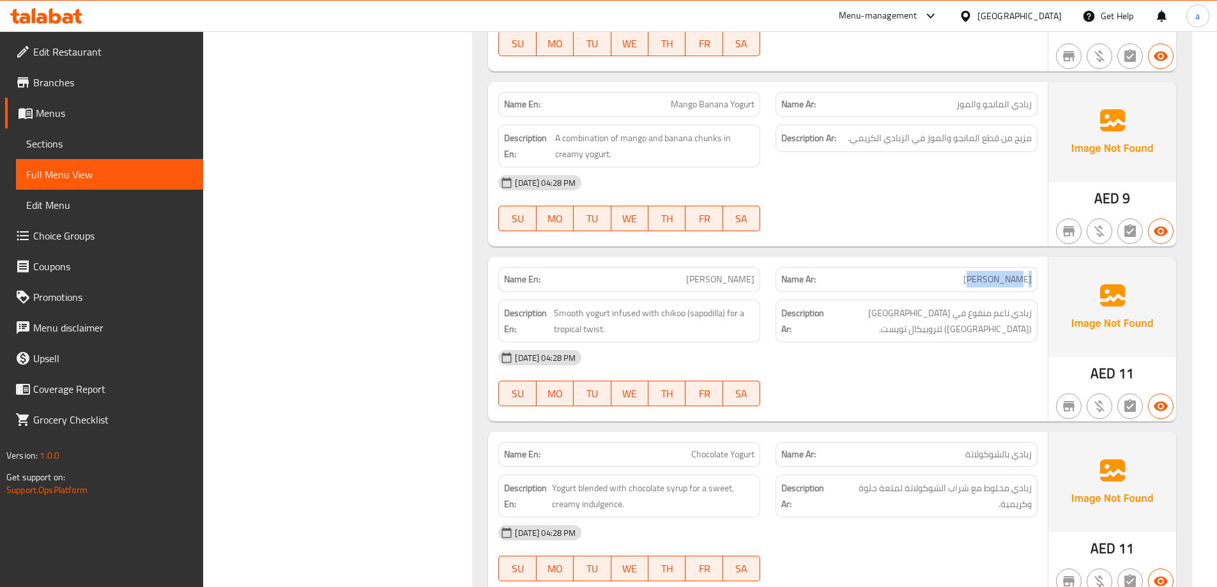
drag, startPoint x: 979, startPoint y: 273, endPoint x: 1032, endPoint y: 288, distance: 55.0
click at [1032, 288] on div "Name Ar: [PERSON_NAME]" at bounding box center [907, 279] width 262 height 25
click at [926, 270] on div "Name Ar: [PERSON_NAME]" at bounding box center [907, 279] width 262 height 25
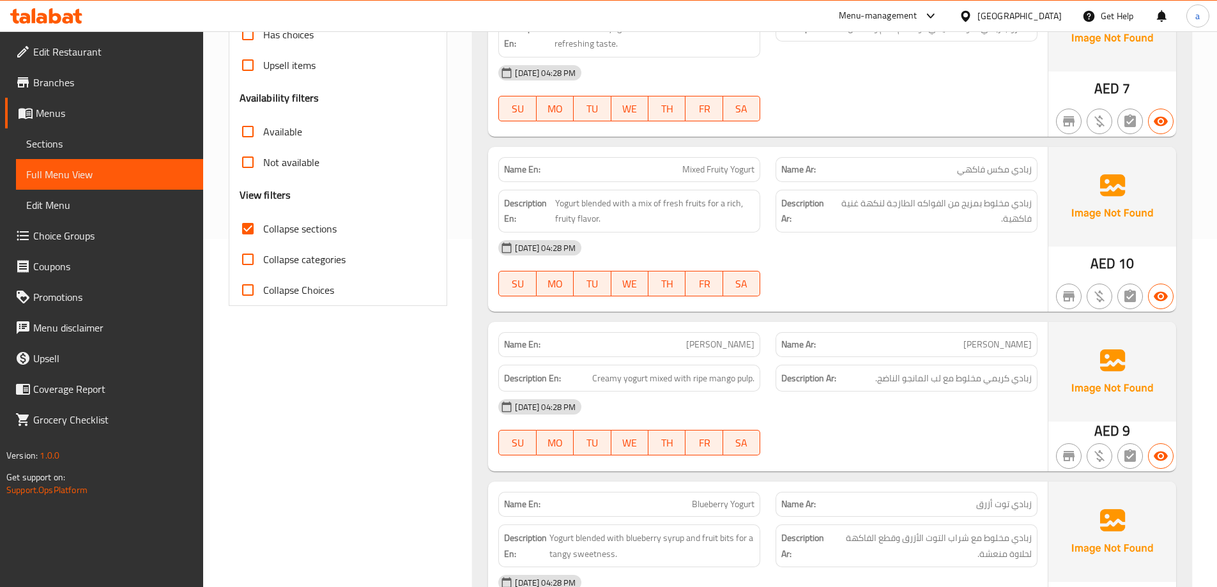
scroll to position [0, 0]
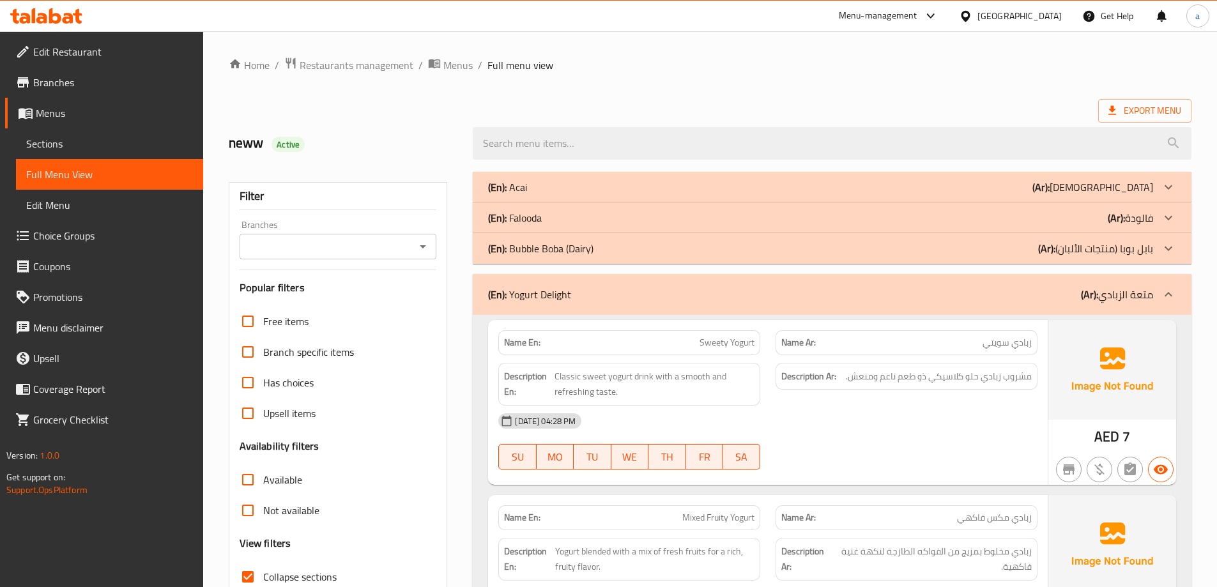
click at [1097, 302] on b "(Ar):" at bounding box center [1089, 294] width 17 height 19
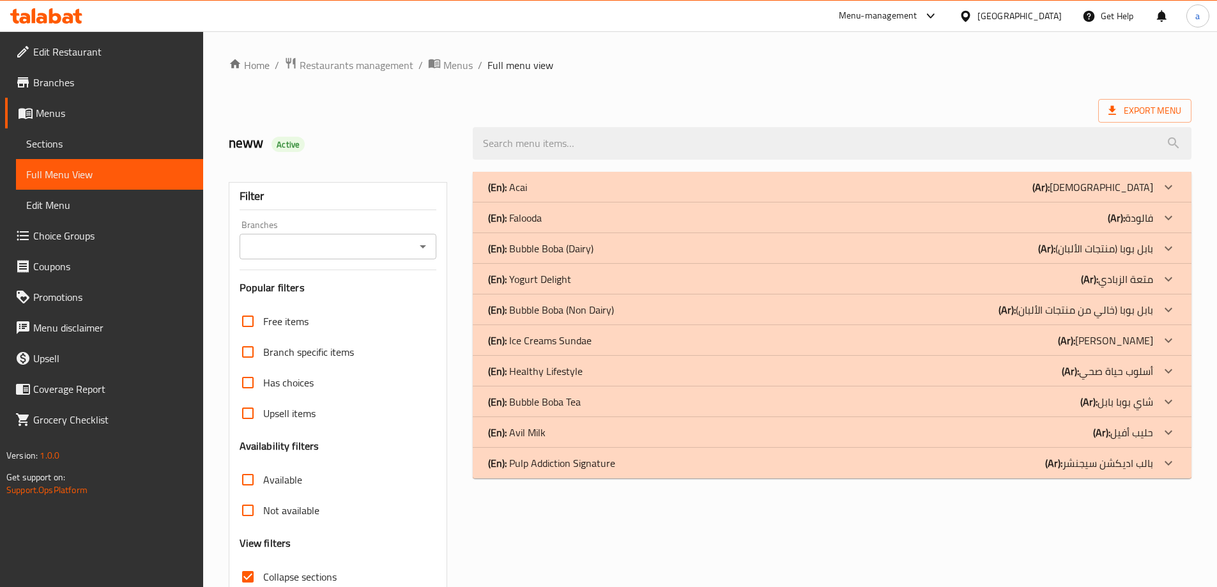
click at [815, 195] on div "(En): Ice Creams Sundae (Ar): [PERSON_NAME]" at bounding box center [820, 187] width 665 height 15
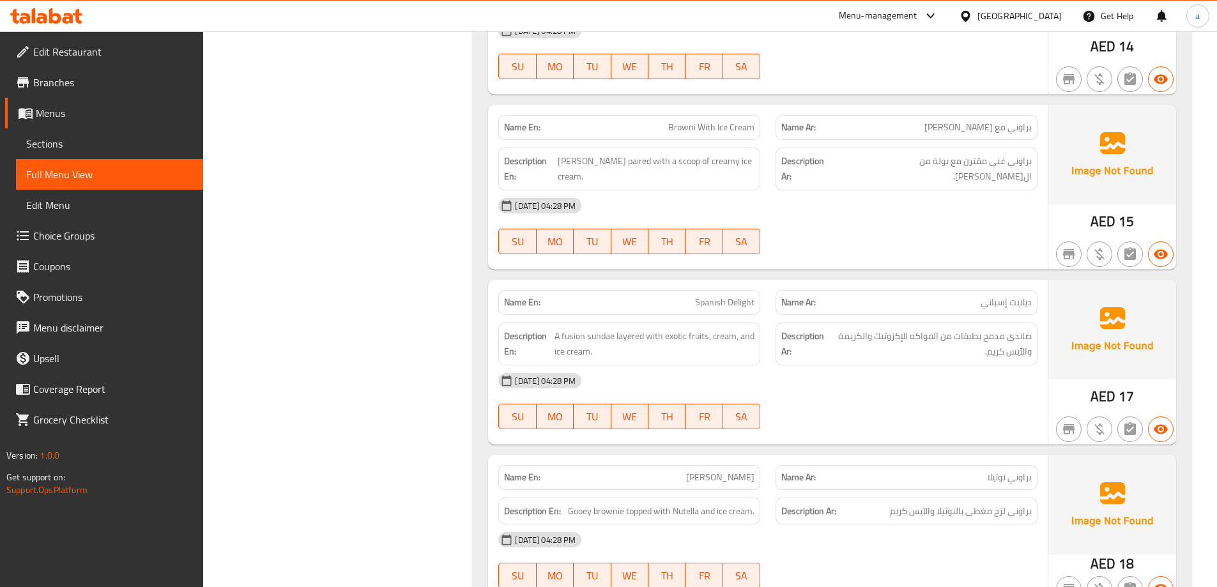
scroll to position [831, 0]
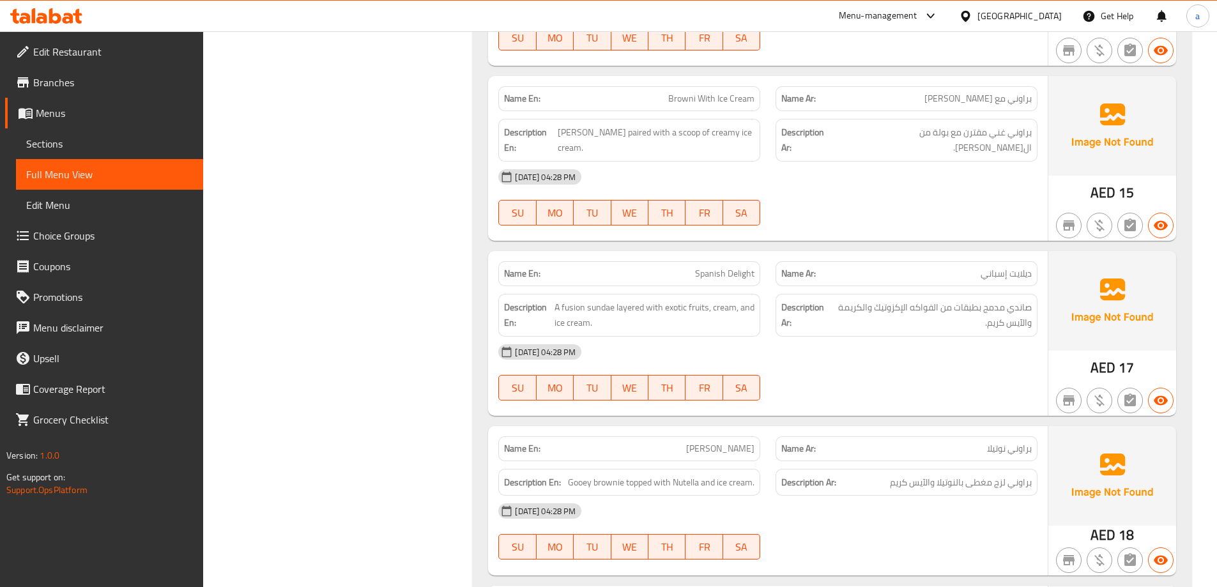
click at [713, 280] on span "Spanish Delight" at bounding box center [724, 273] width 59 height 13
copy span "Spanish"
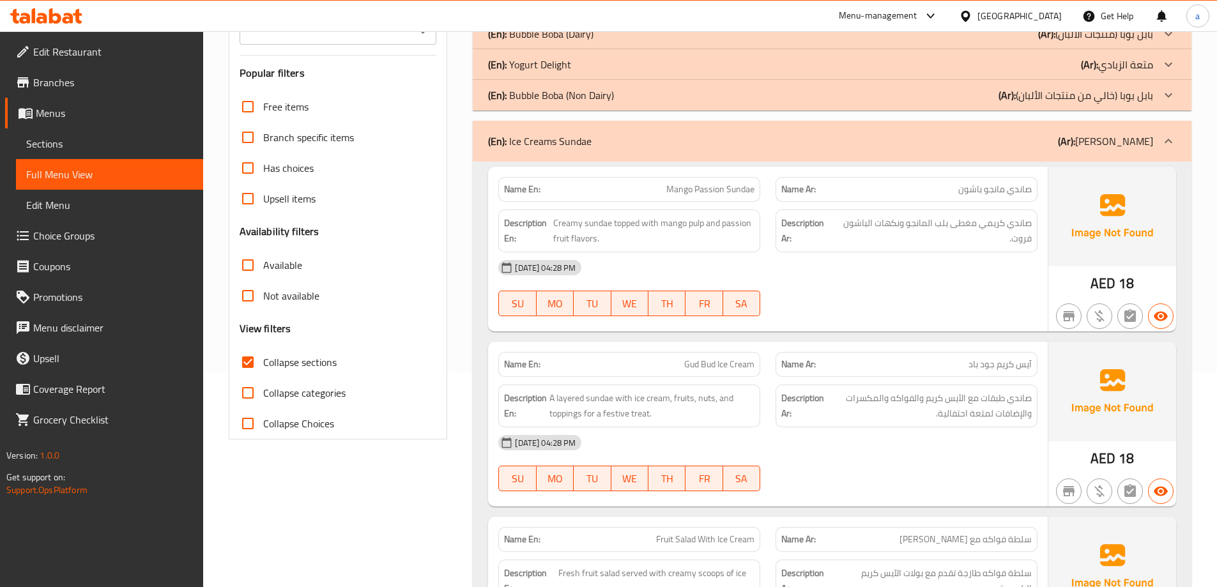
scroll to position [0, 0]
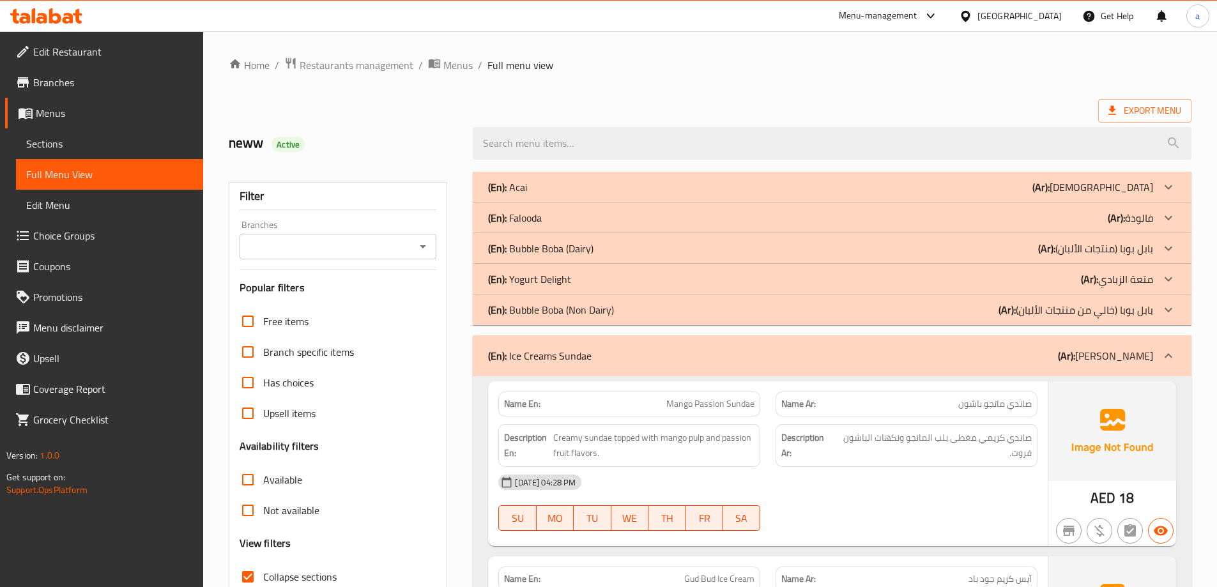
click at [1043, 349] on div "(En): Ice Creams Sundae (Ar): [PERSON_NAME]" at bounding box center [820, 355] width 665 height 15
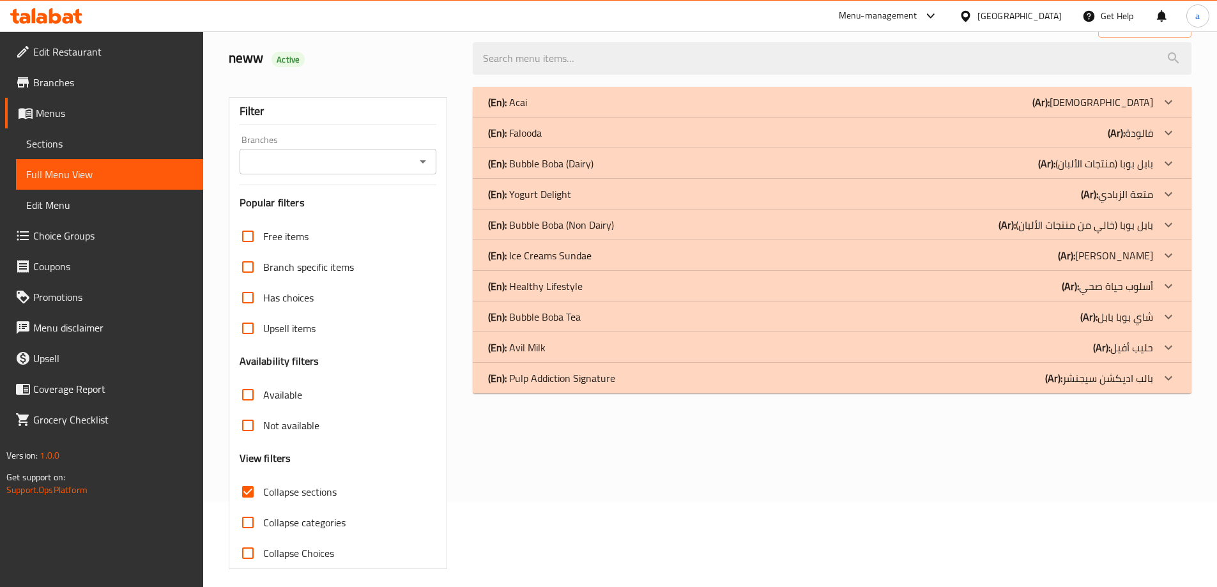
scroll to position [93, 0]
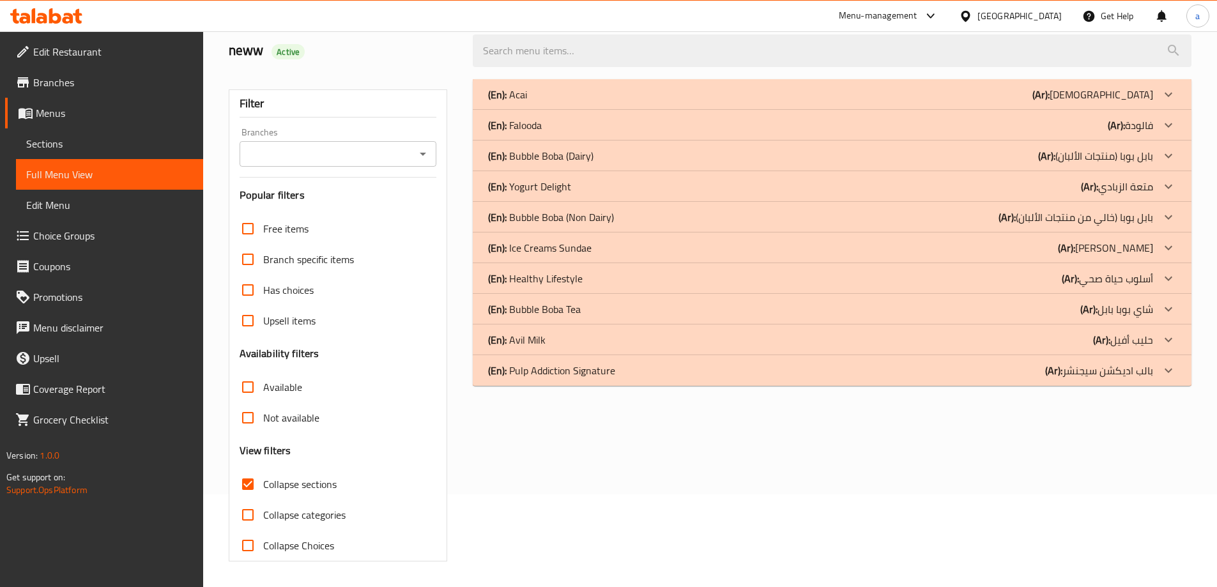
click at [588, 102] on div "(En): Bubble Boba Tea (Ar): [PERSON_NAME] بابل" at bounding box center [820, 94] width 665 height 15
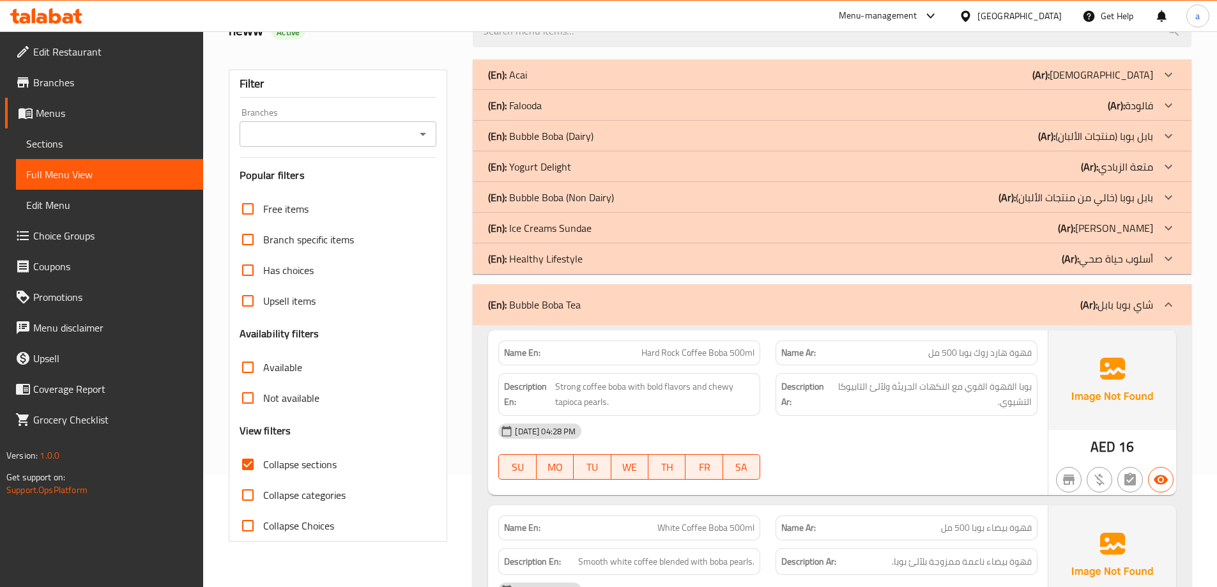
scroll to position [0, 0]
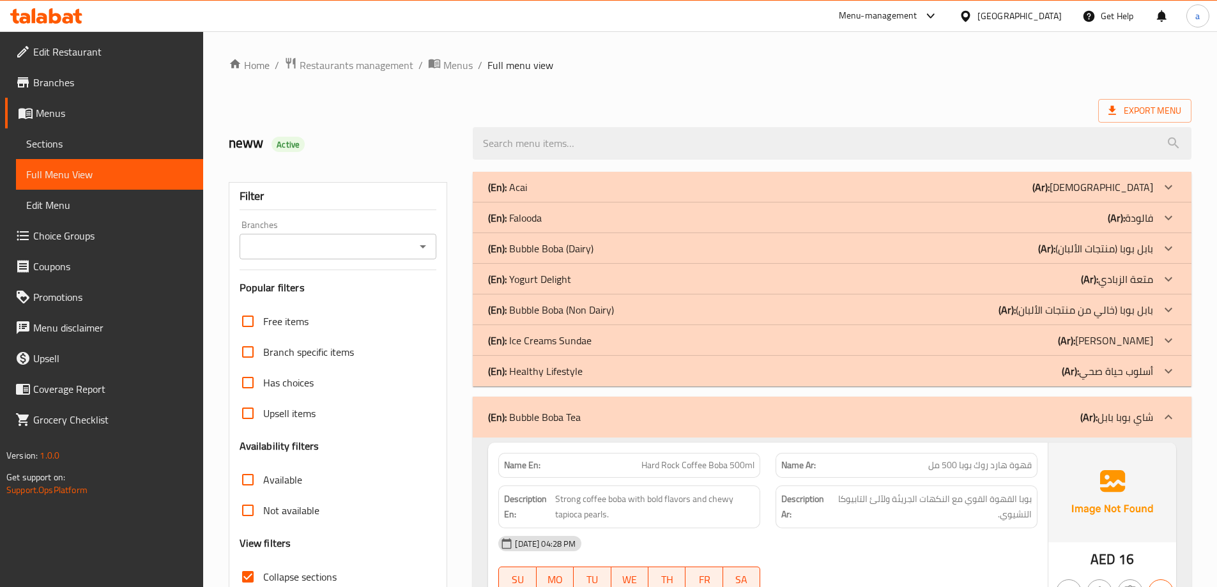
click at [1050, 195] on div "(En): Falooda (Ar): فالودة" at bounding box center [820, 187] width 665 height 15
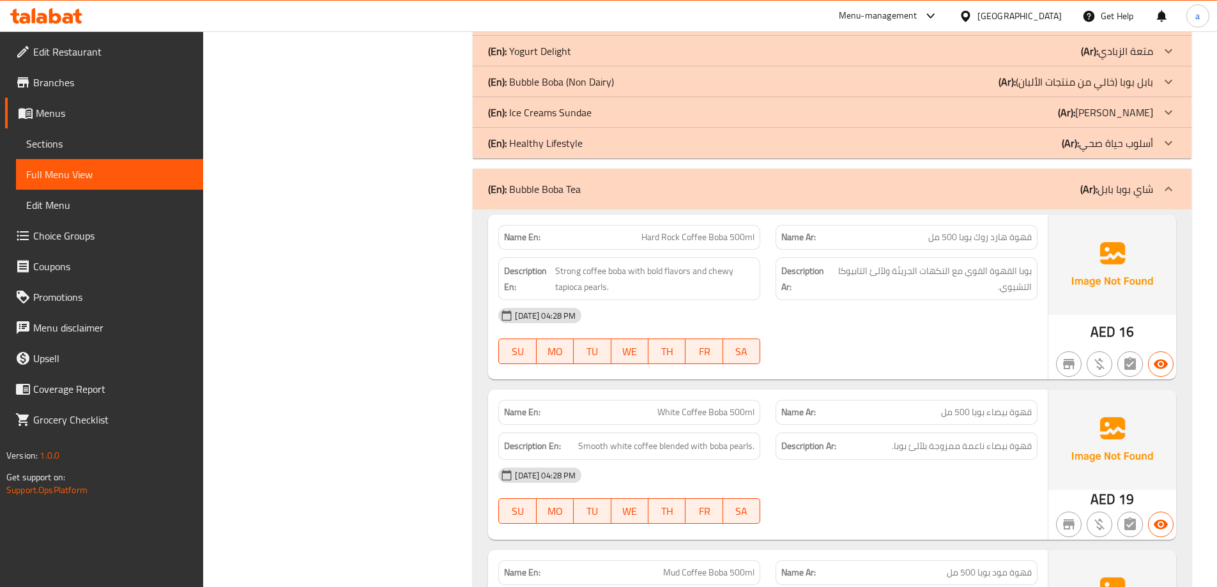
scroll to position [2364, 0]
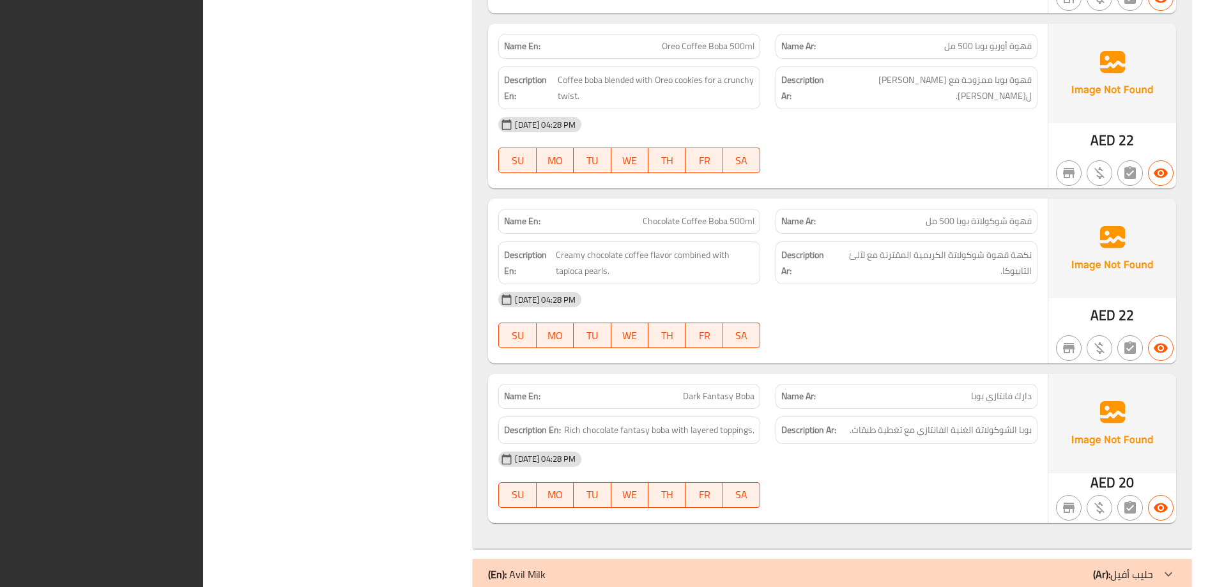
scroll to position [7368, 0]
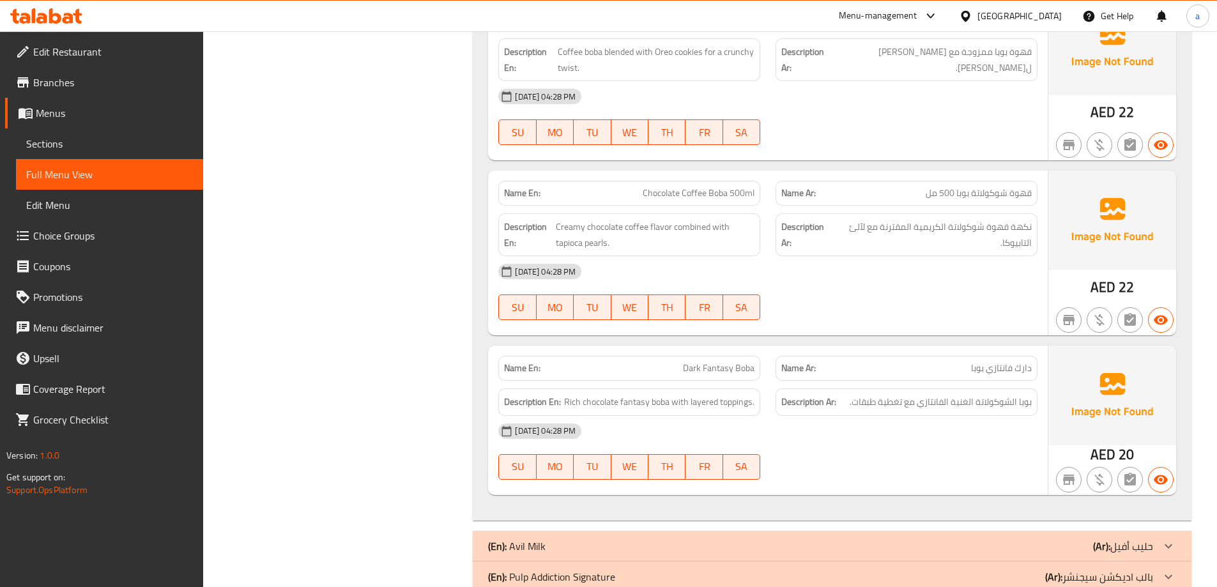
click at [82, 138] on span "Sections" at bounding box center [109, 143] width 167 height 15
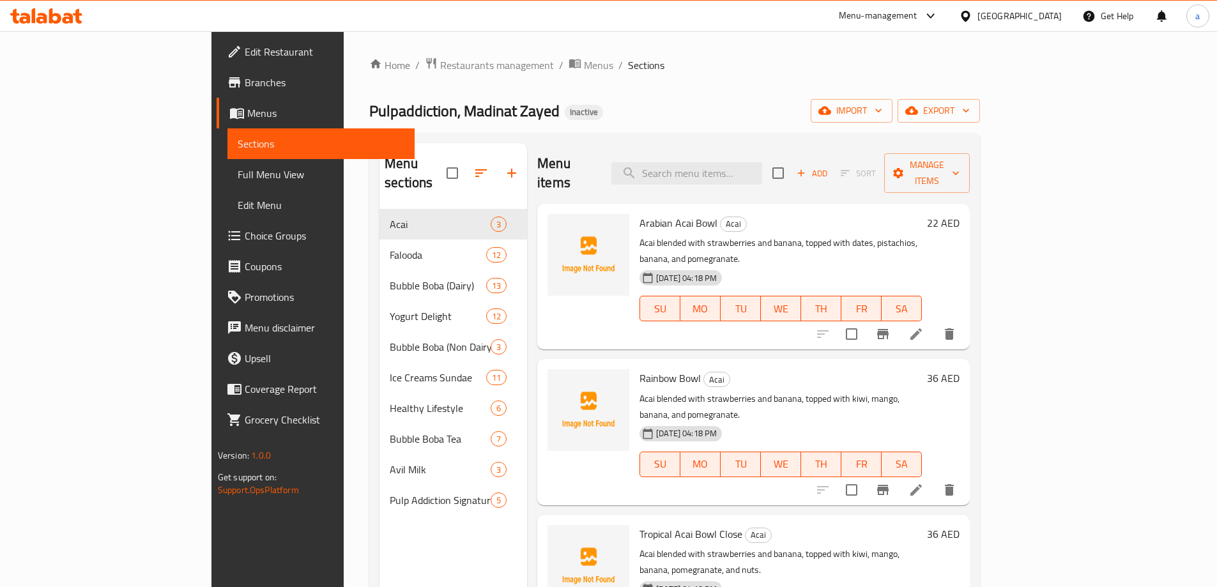
click at [245, 88] on span "Branches" at bounding box center [325, 82] width 160 height 15
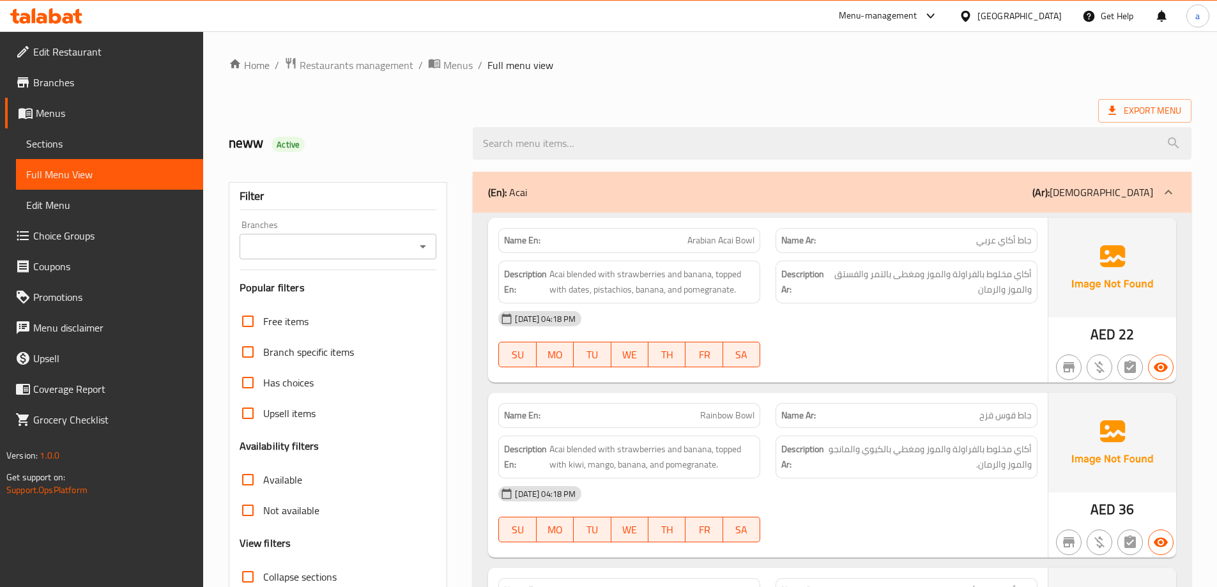
click at [92, 139] on span "Sections" at bounding box center [109, 143] width 167 height 15
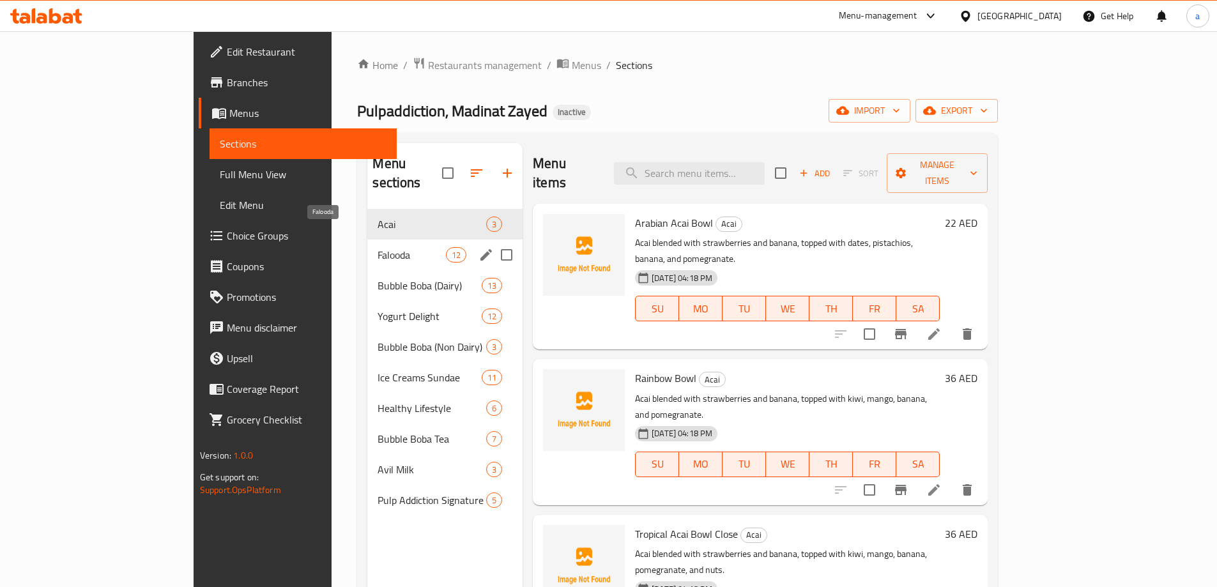
click at [378, 247] on span "Falooda" at bounding box center [412, 254] width 68 height 15
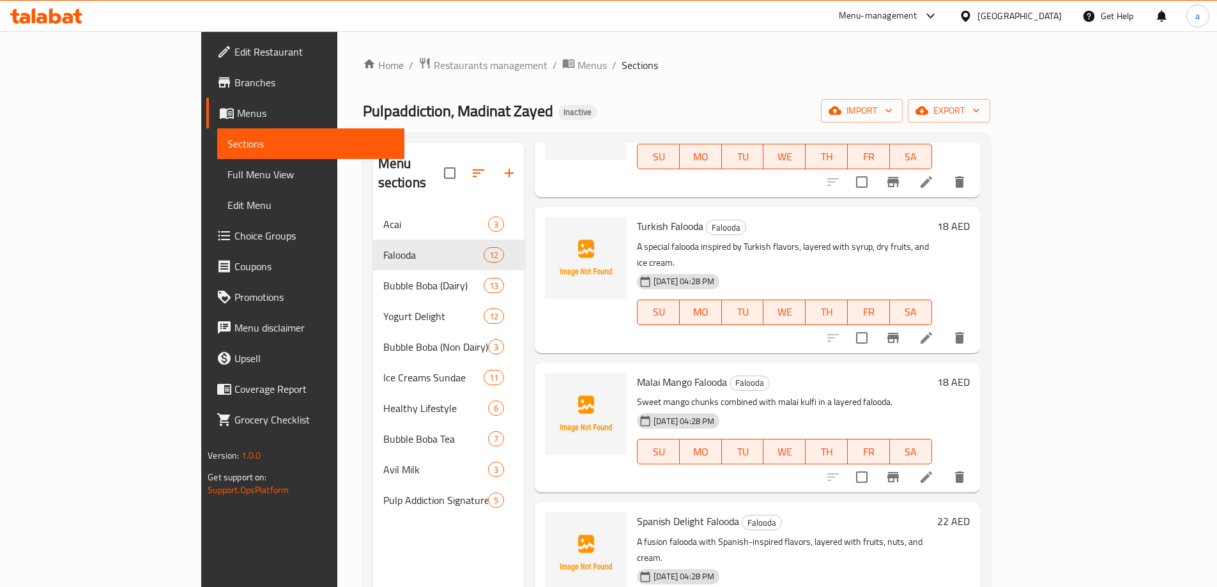
scroll to position [639, 0]
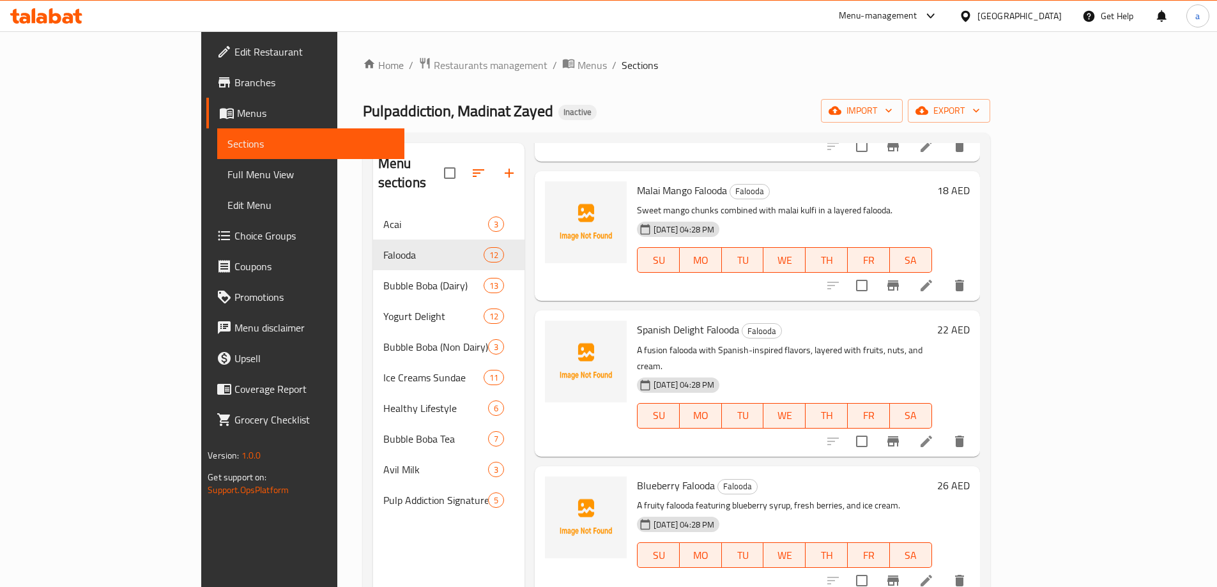
click at [934, 434] on icon at bounding box center [926, 441] width 15 height 15
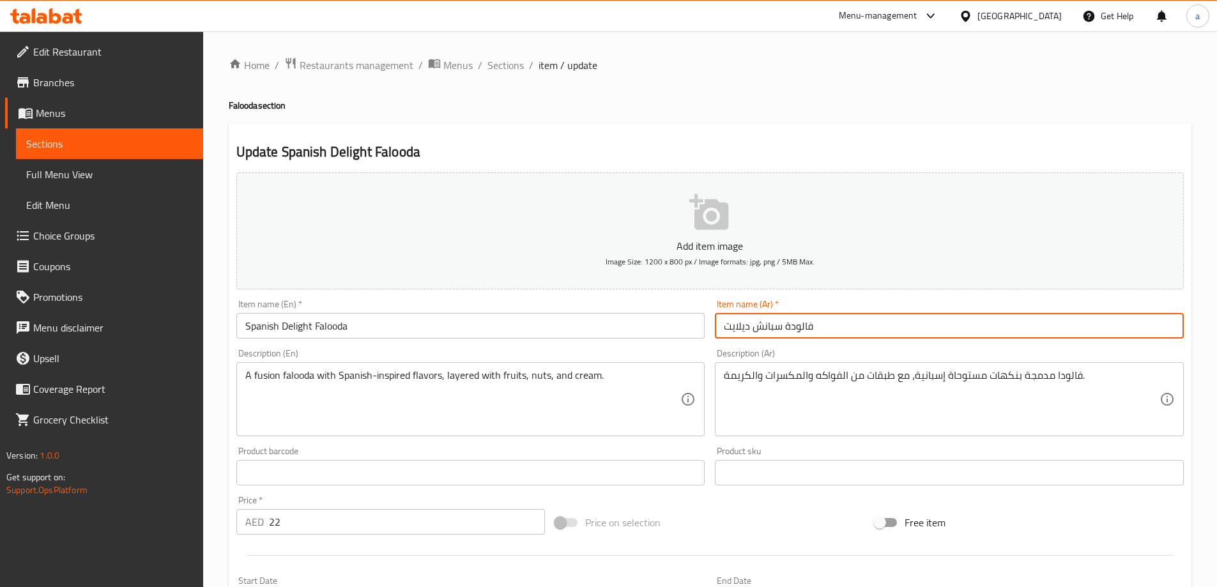
drag, startPoint x: 756, startPoint y: 328, endPoint x: 781, endPoint y: 337, distance: 27.3
click at [781, 337] on input "فالودة سبانش ديلايت" at bounding box center [949, 326] width 469 height 26
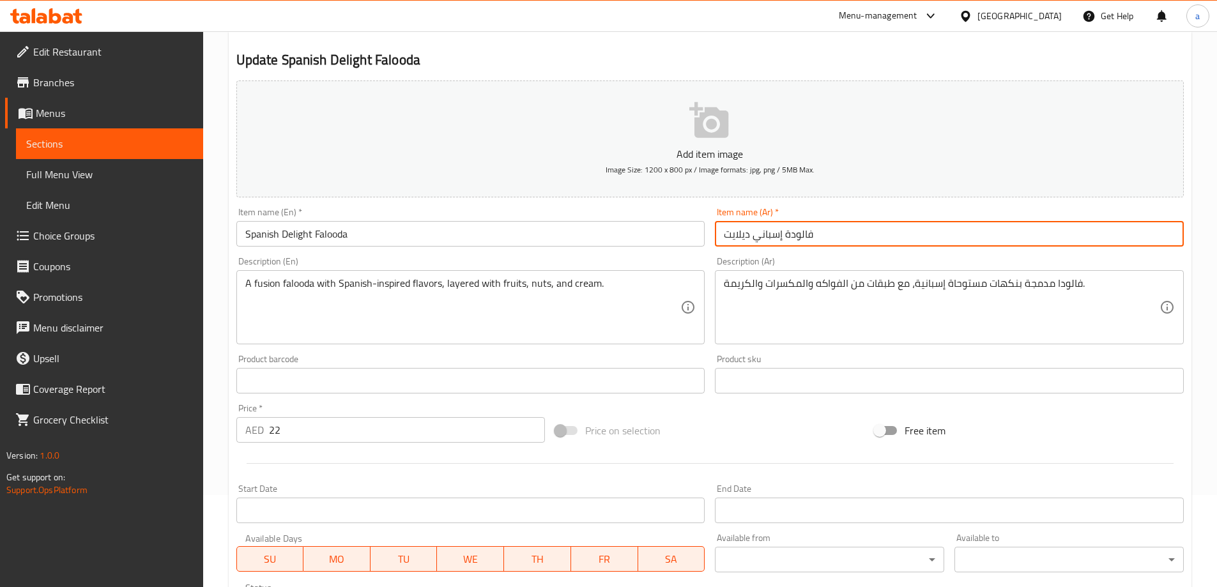
scroll to position [316, 0]
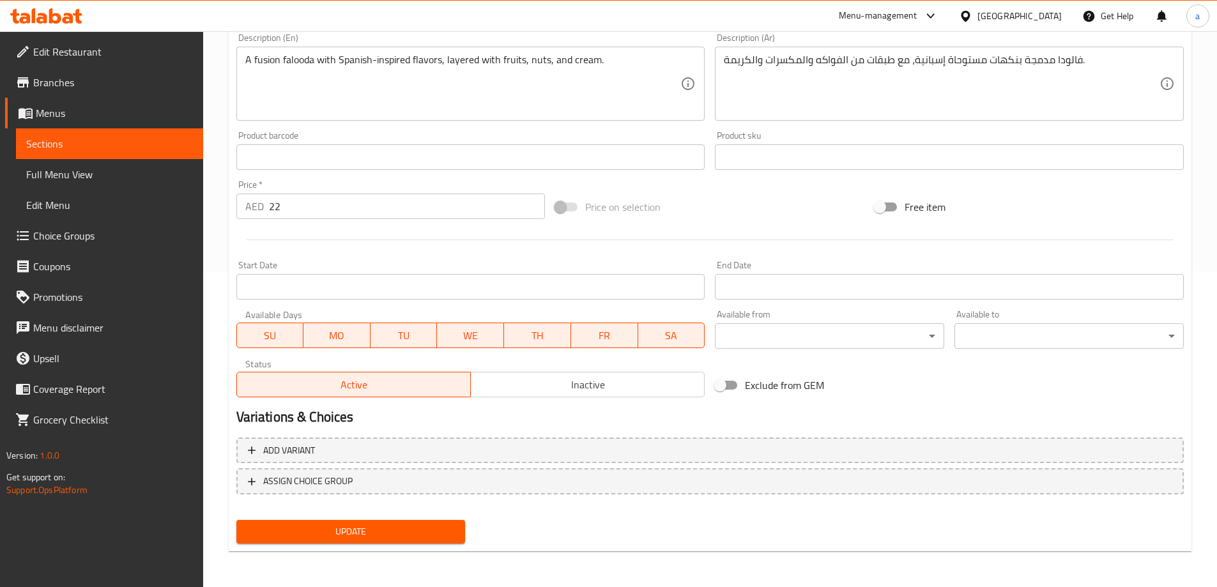
type input "فالودة إسباني ديلايت"
click at [408, 526] on span "Update" at bounding box center [351, 532] width 209 height 16
